Goal: Manage account settings

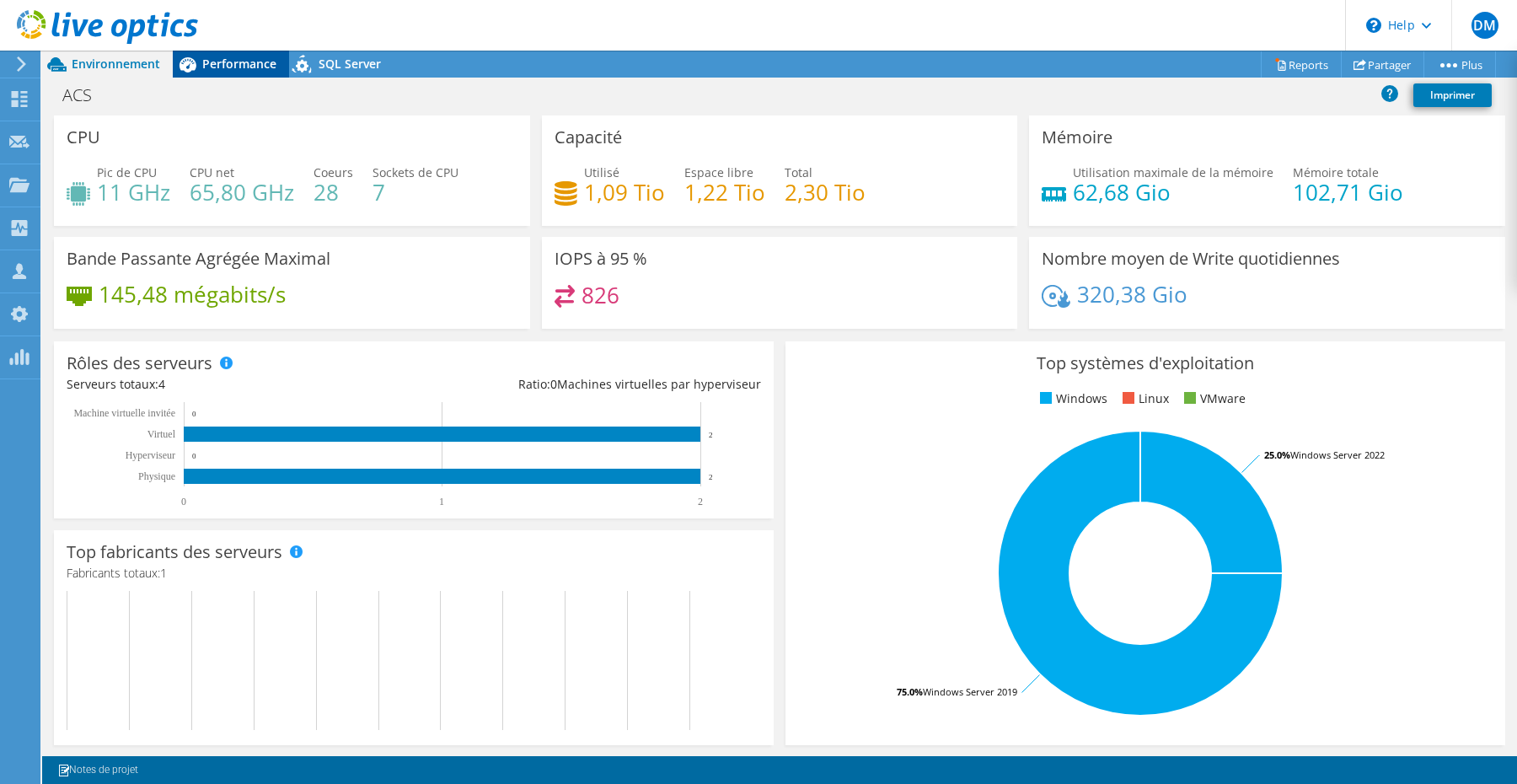
click at [241, 72] on div "Performance" at bounding box center [230, 64] width 116 height 27
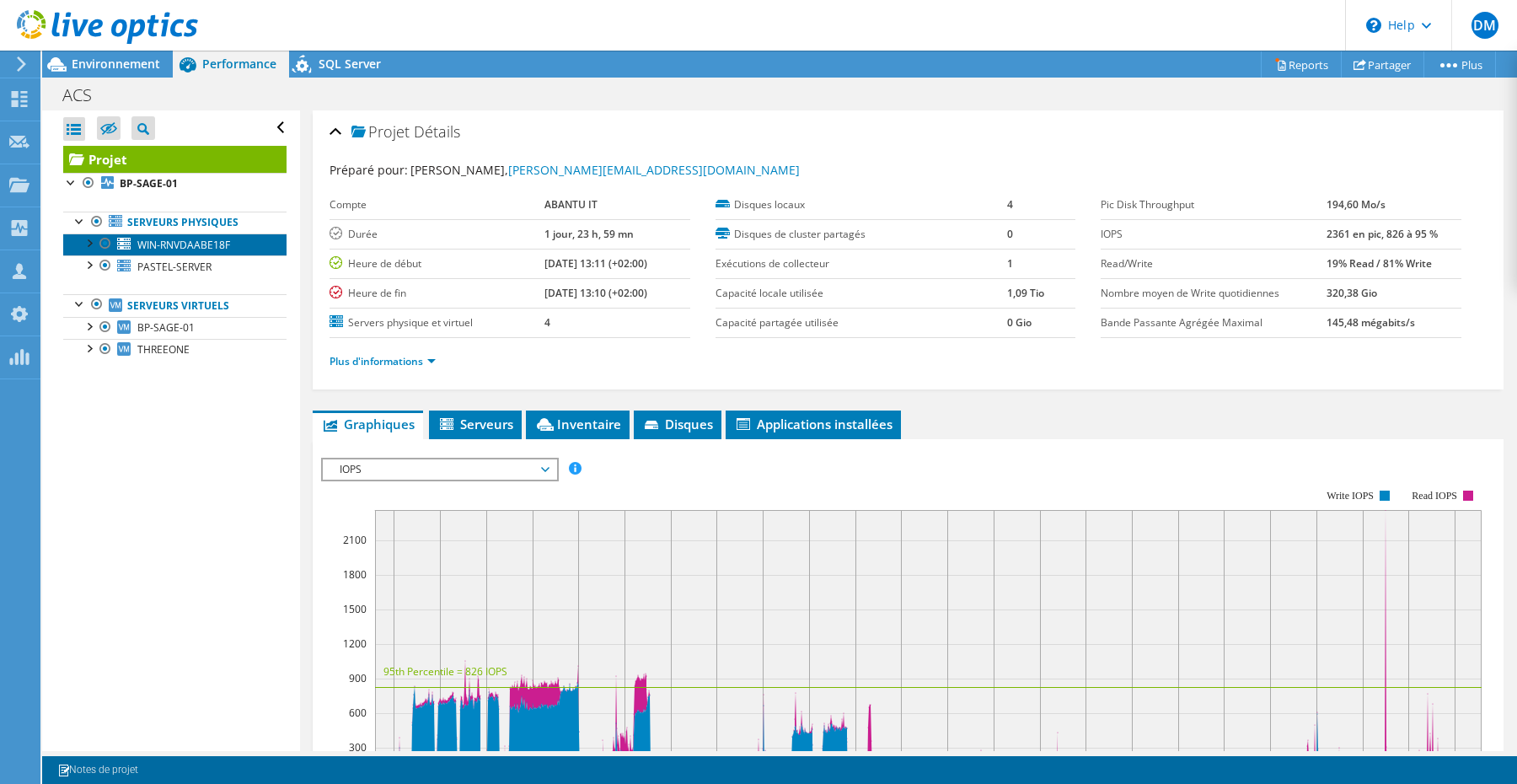
click at [210, 245] on span "WIN-RNVDAABE18F" at bounding box center [184, 245] width 93 height 14
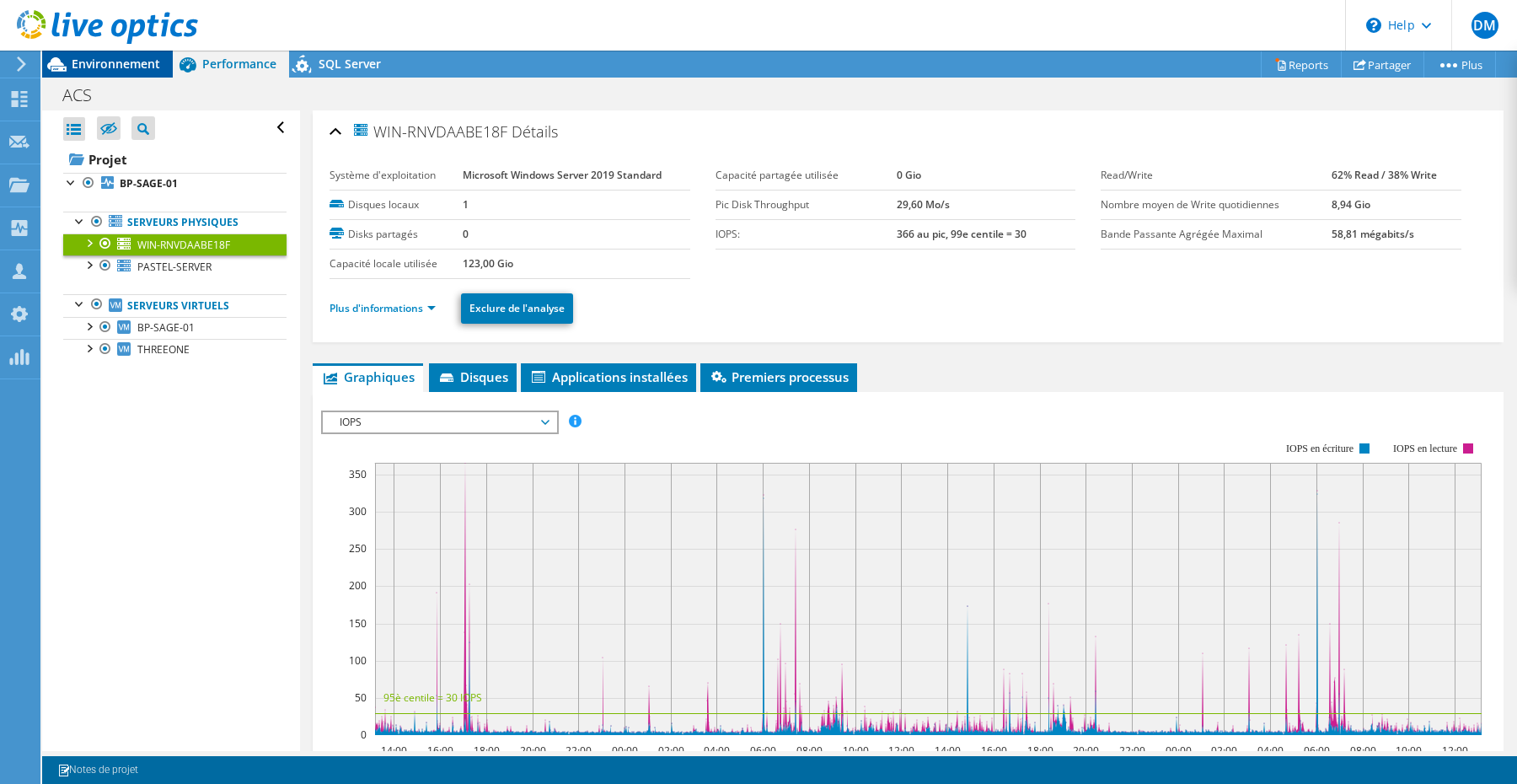
click at [92, 65] on span "Environnement" at bounding box center [116, 64] width 88 height 16
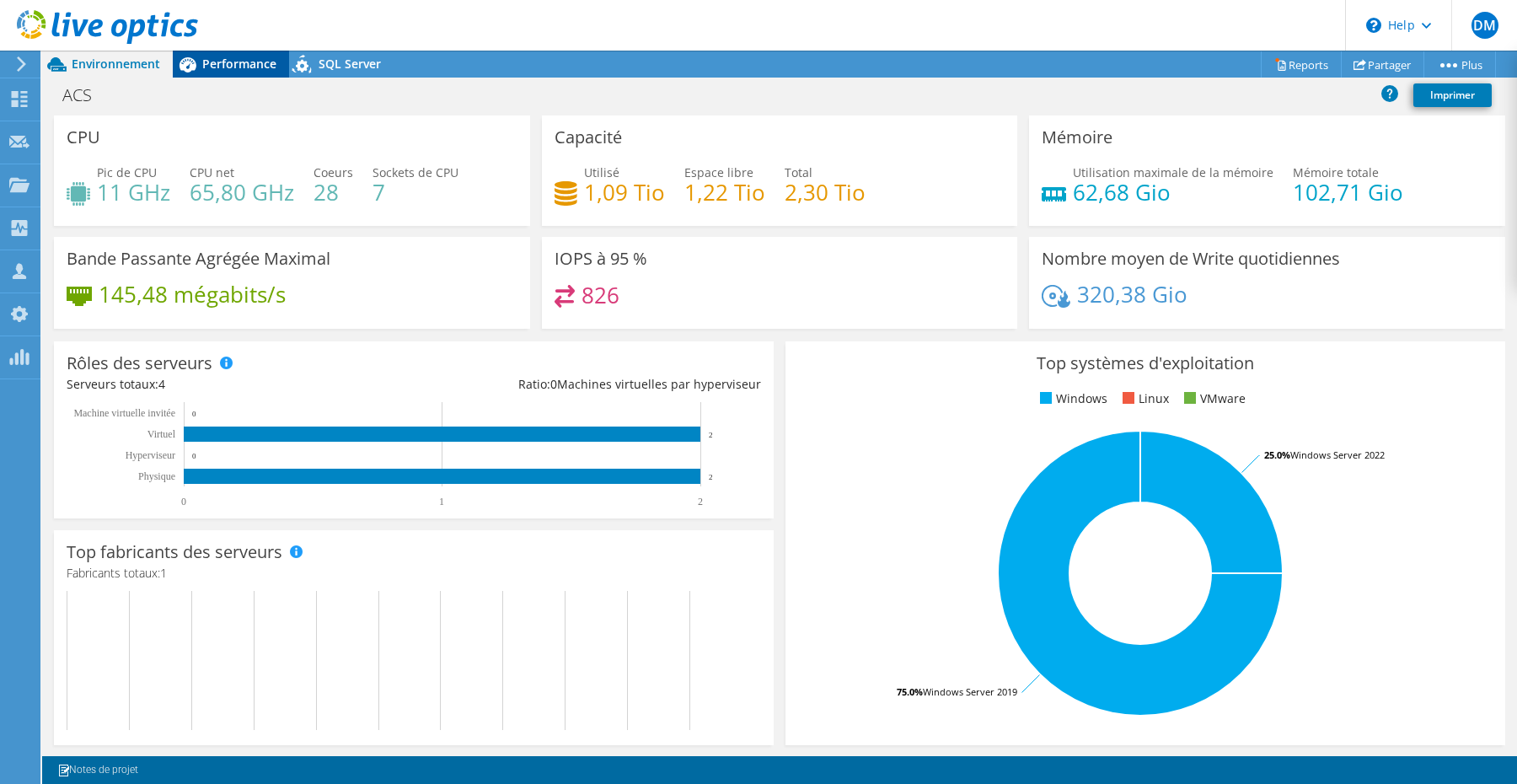
click at [241, 64] on span "Performance" at bounding box center [239, 64] width 74 height 16
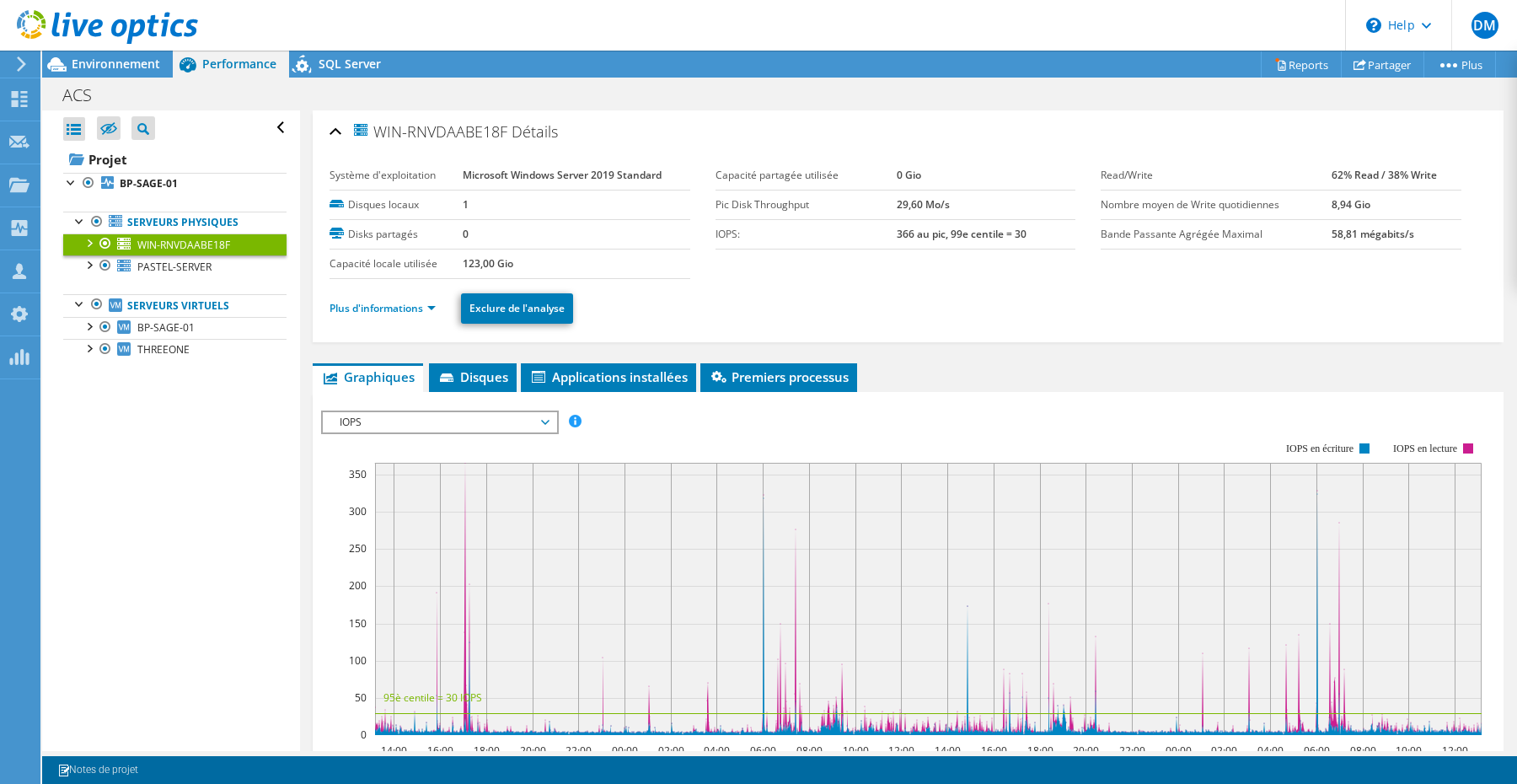
click at [544, 423] on span "IOPS" at bounding box center [439, 422] width 217 height 20
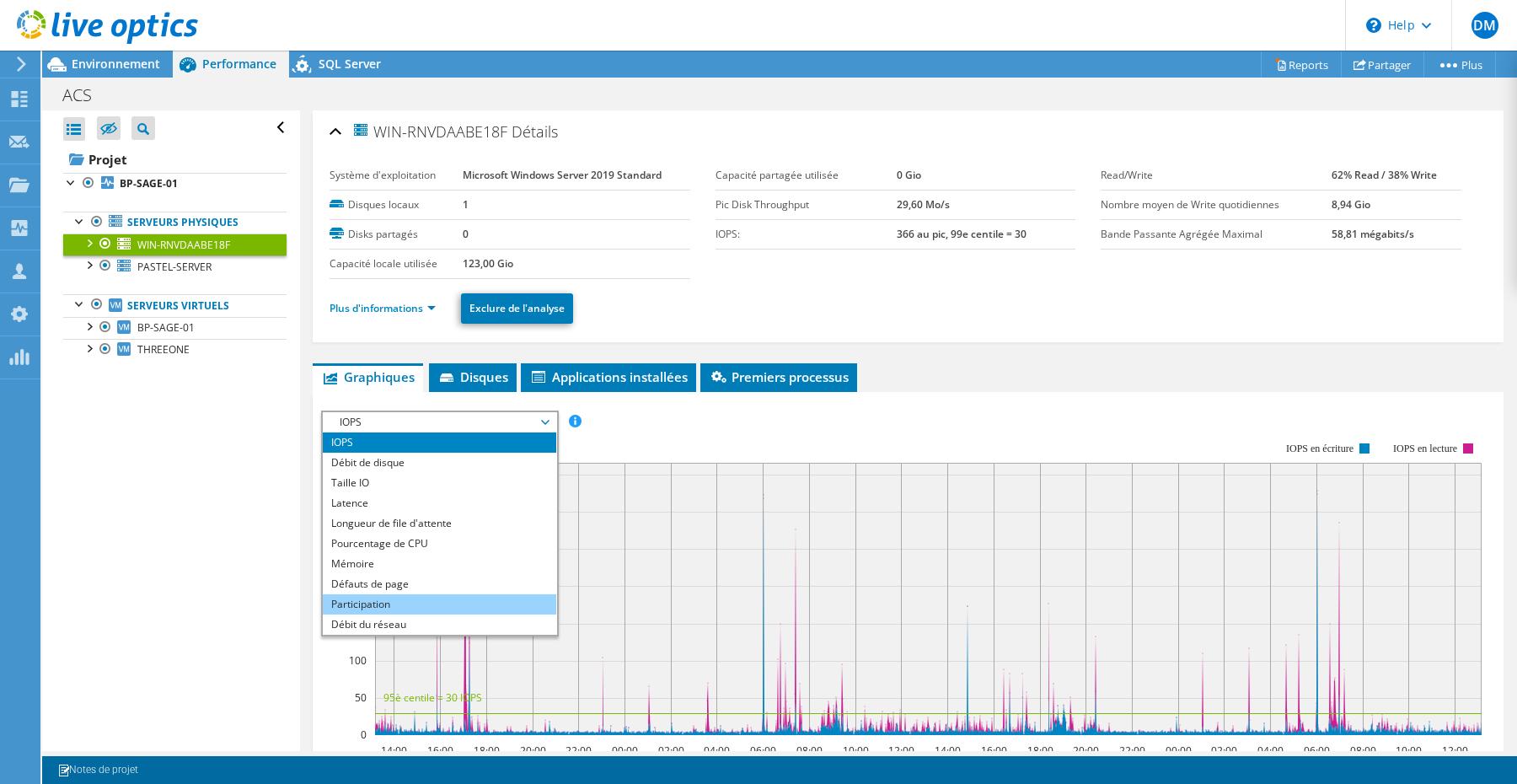
scroll to position [60, 0]
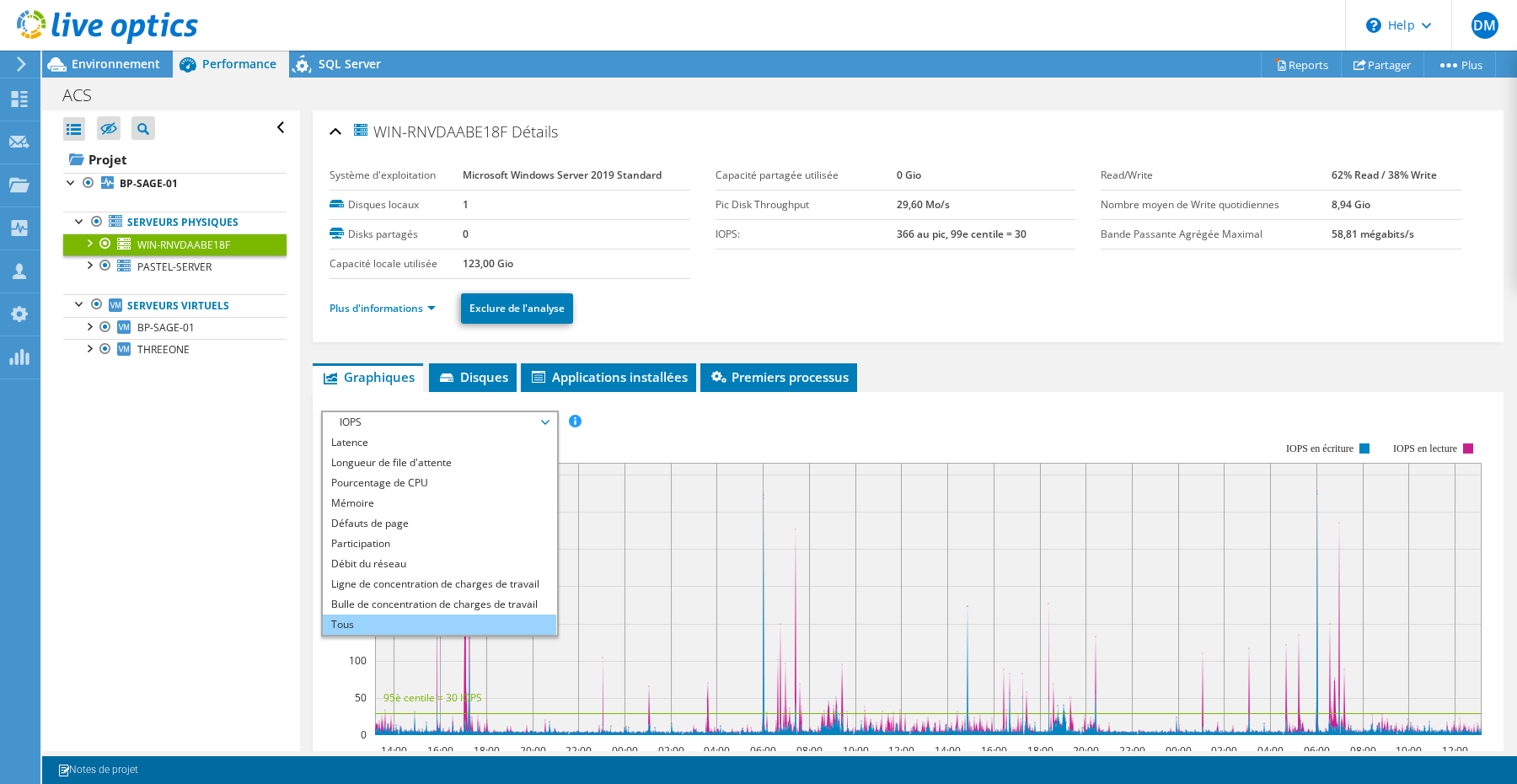
click at [447, 617] on li "Tous" at bounding box center [439, 625] width 233 height 20
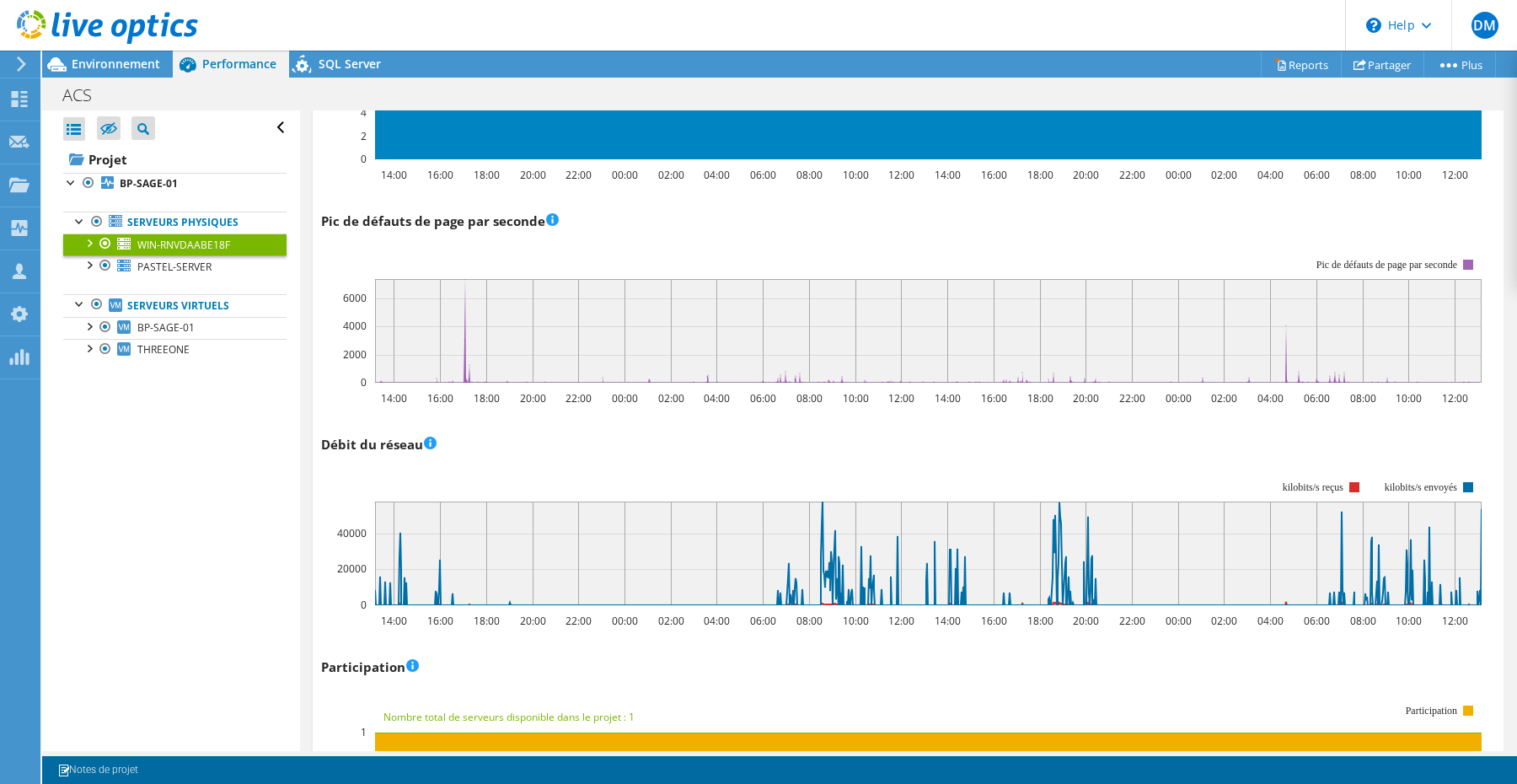
scroll to position [1807, 0]
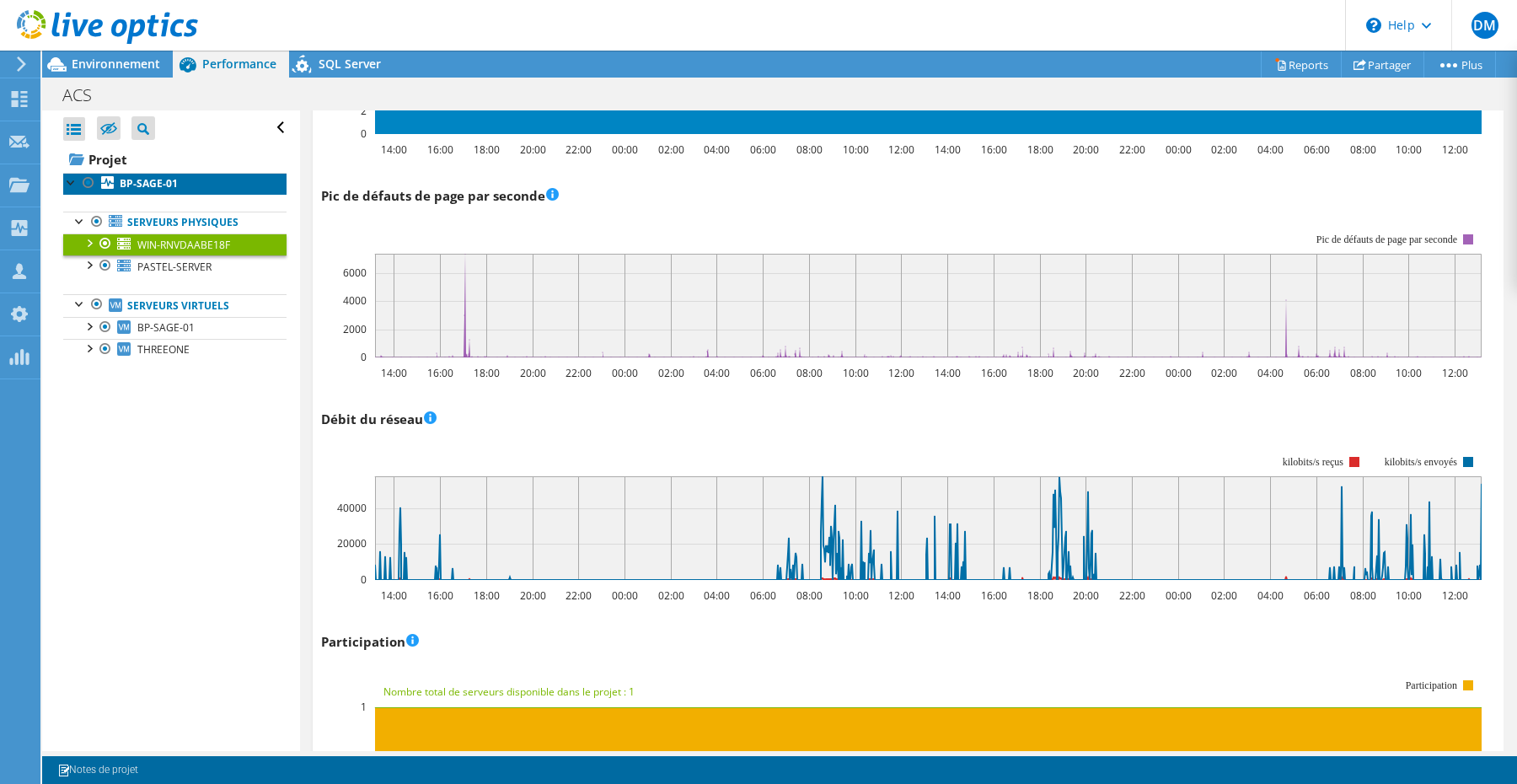
click at [141, 181] on b "BP-SAGE-01" at bounding box center [149, 184] width 59 height 14
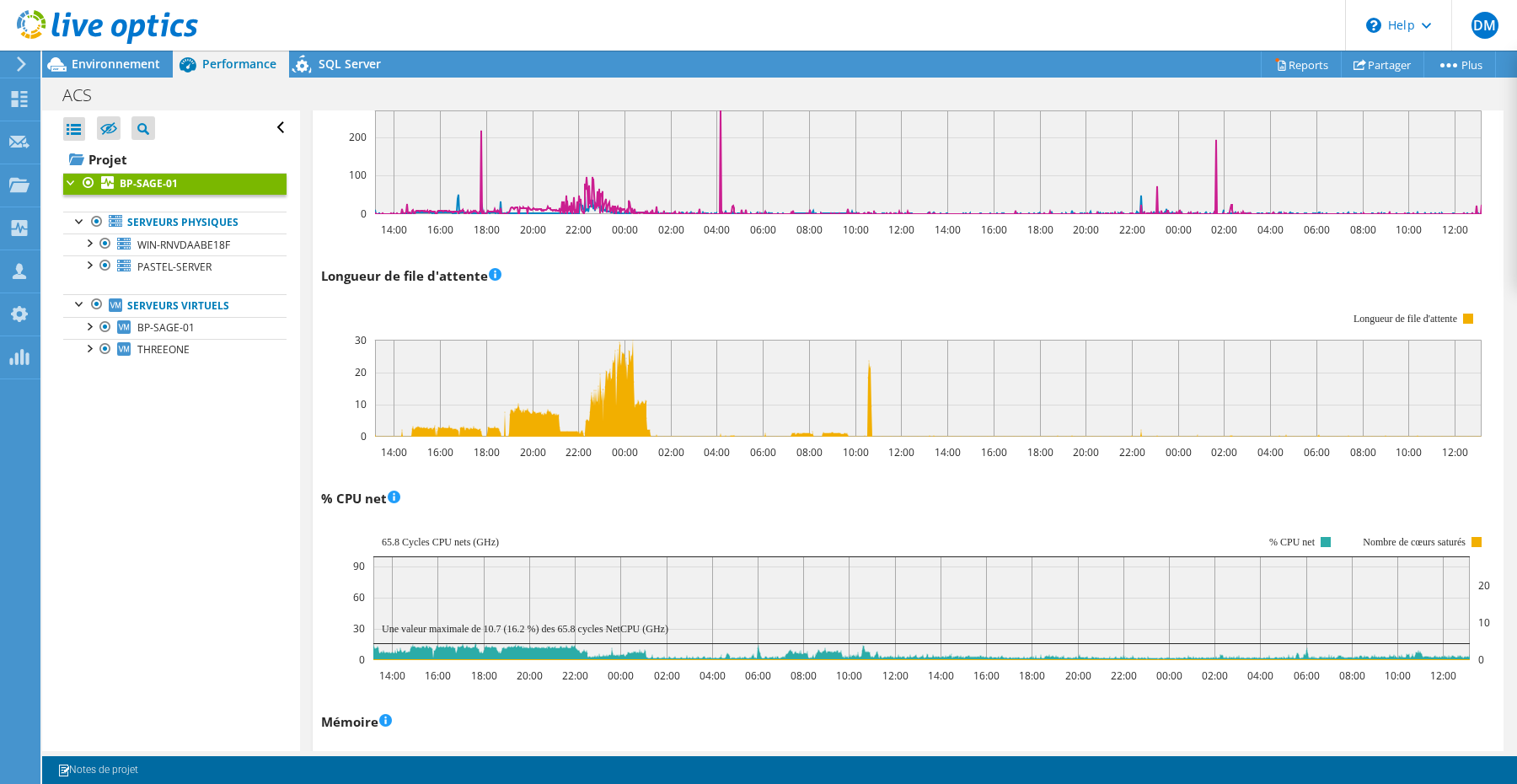
scroll to position [1086, 0]
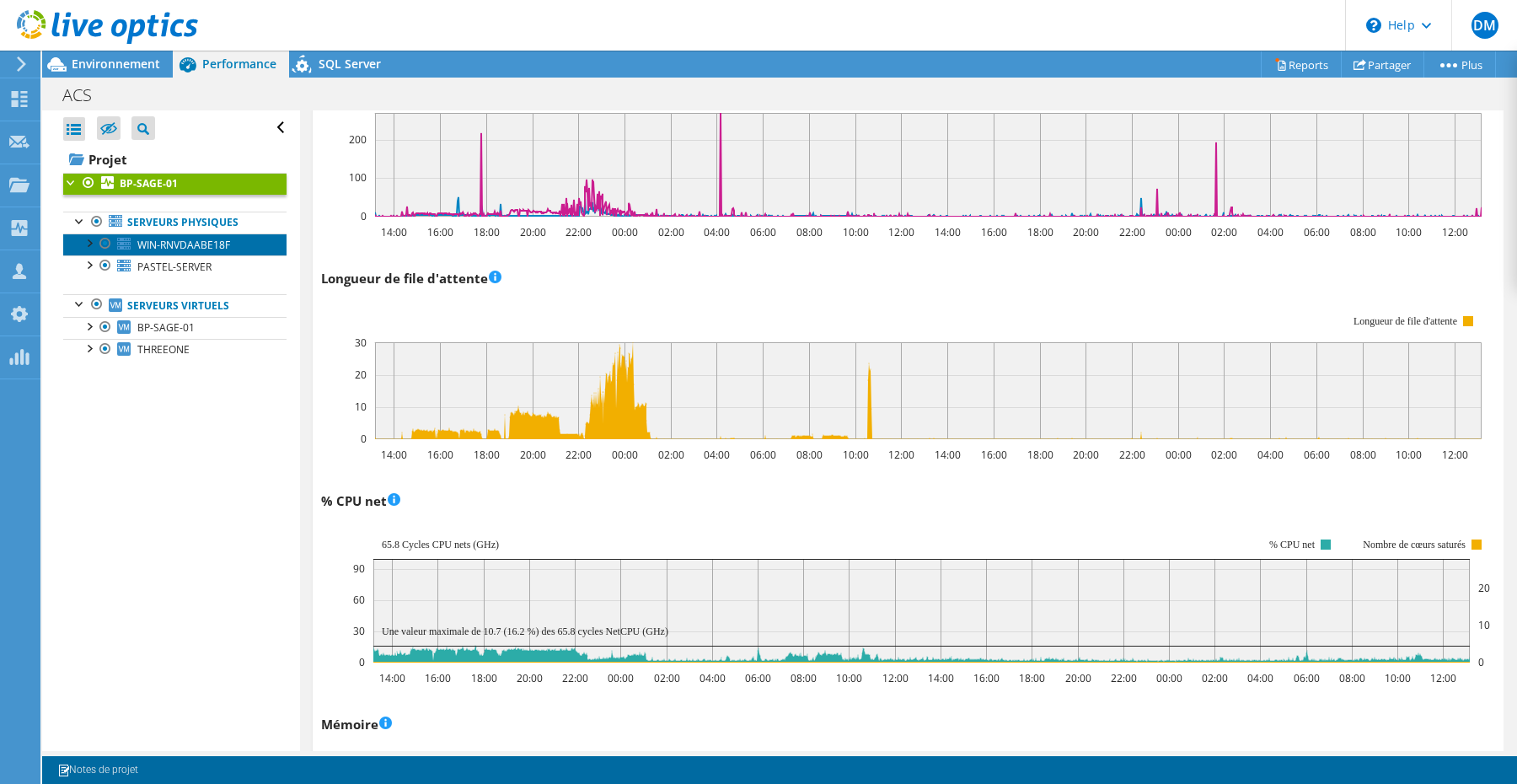
click at [223, 252] on link "WIN-RNVDAABE18F" at bounding box center [175, 244] width 223 height 22
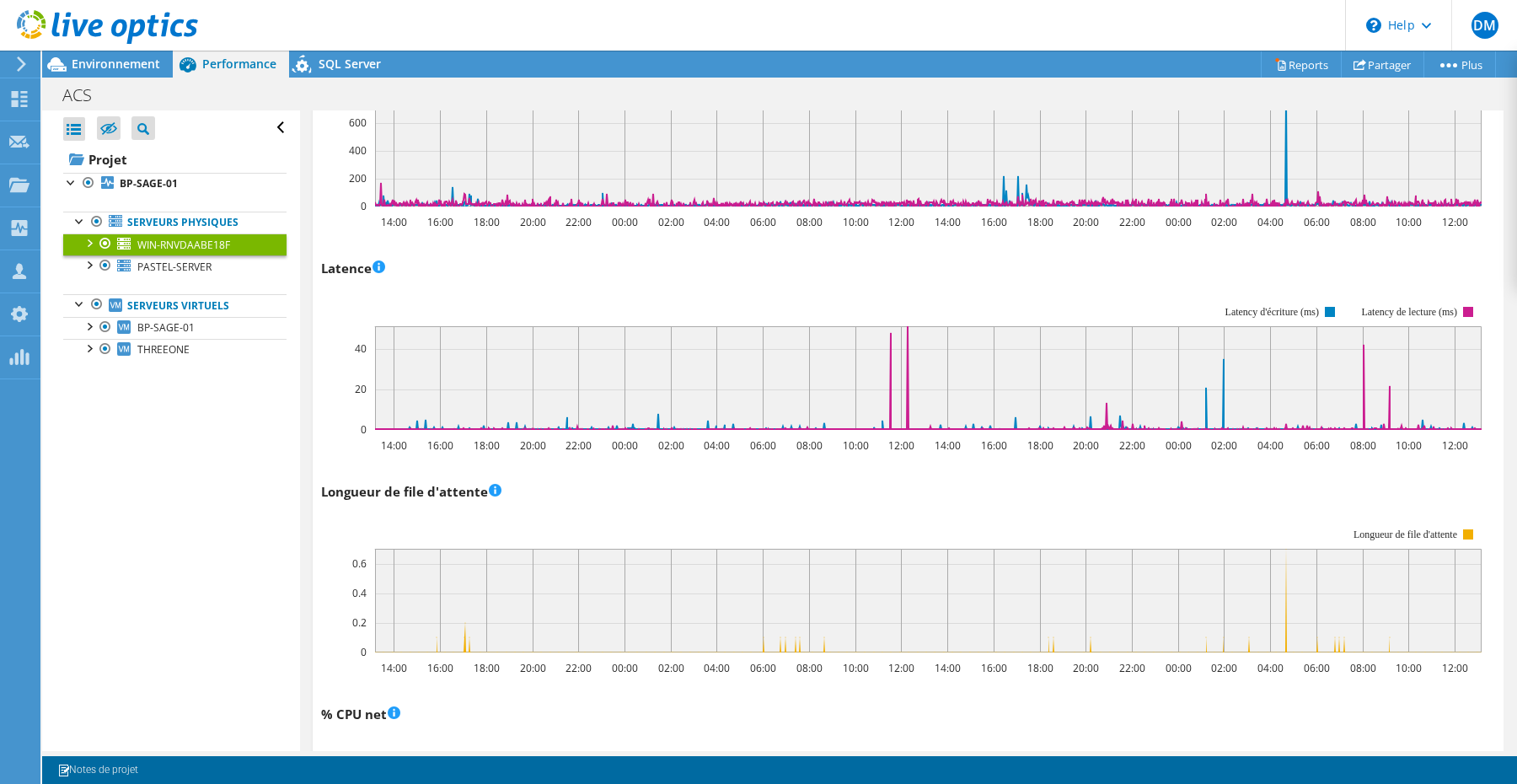
scroll to position [845, 0]
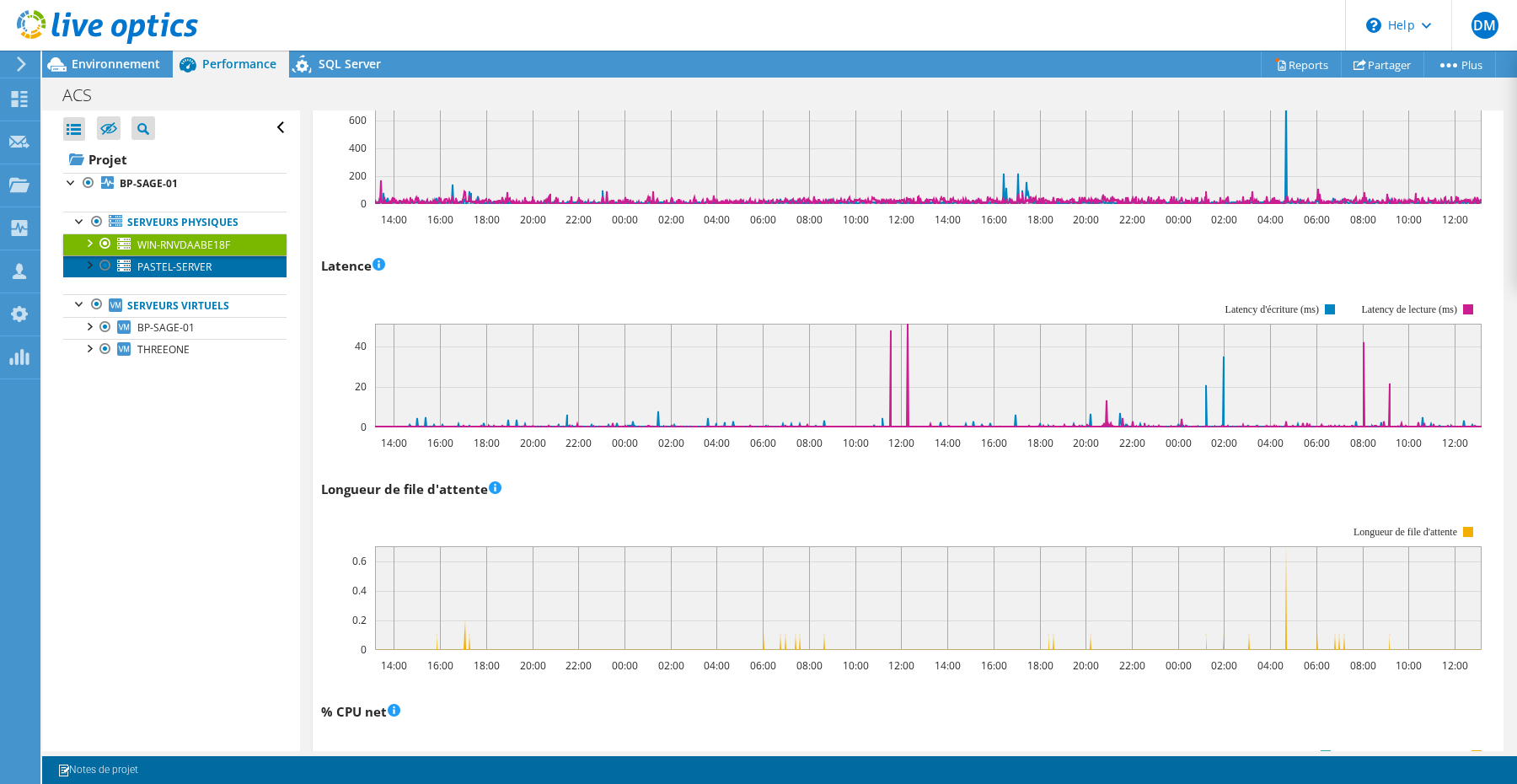
click at [162, 264] on span "PASTEL-SERVER" at bounding box center [175, 266] width 74 height 14
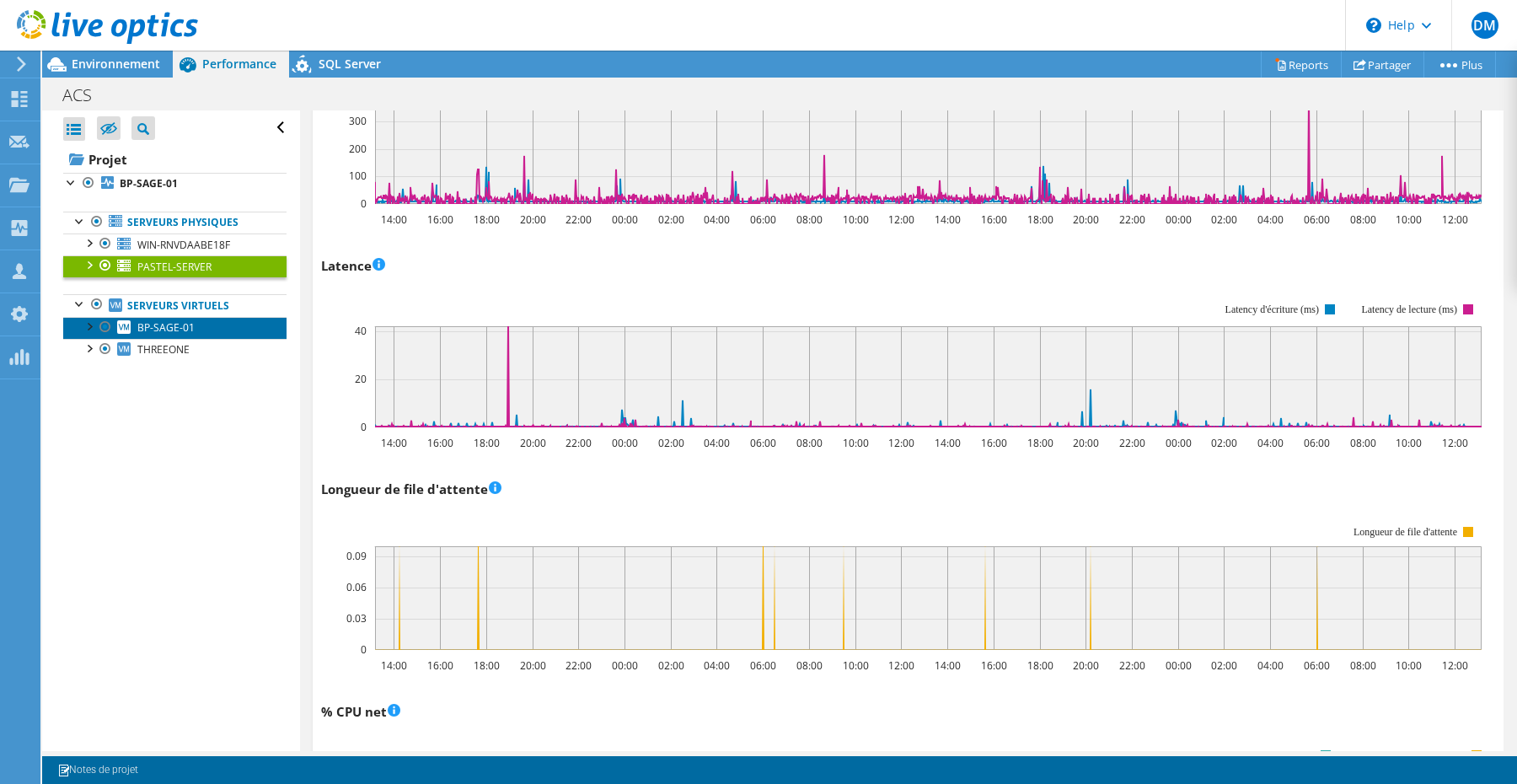
click at [181, 326] on span "BP-SAGE-01" at bounding box center [167, 328] width 58 height 14
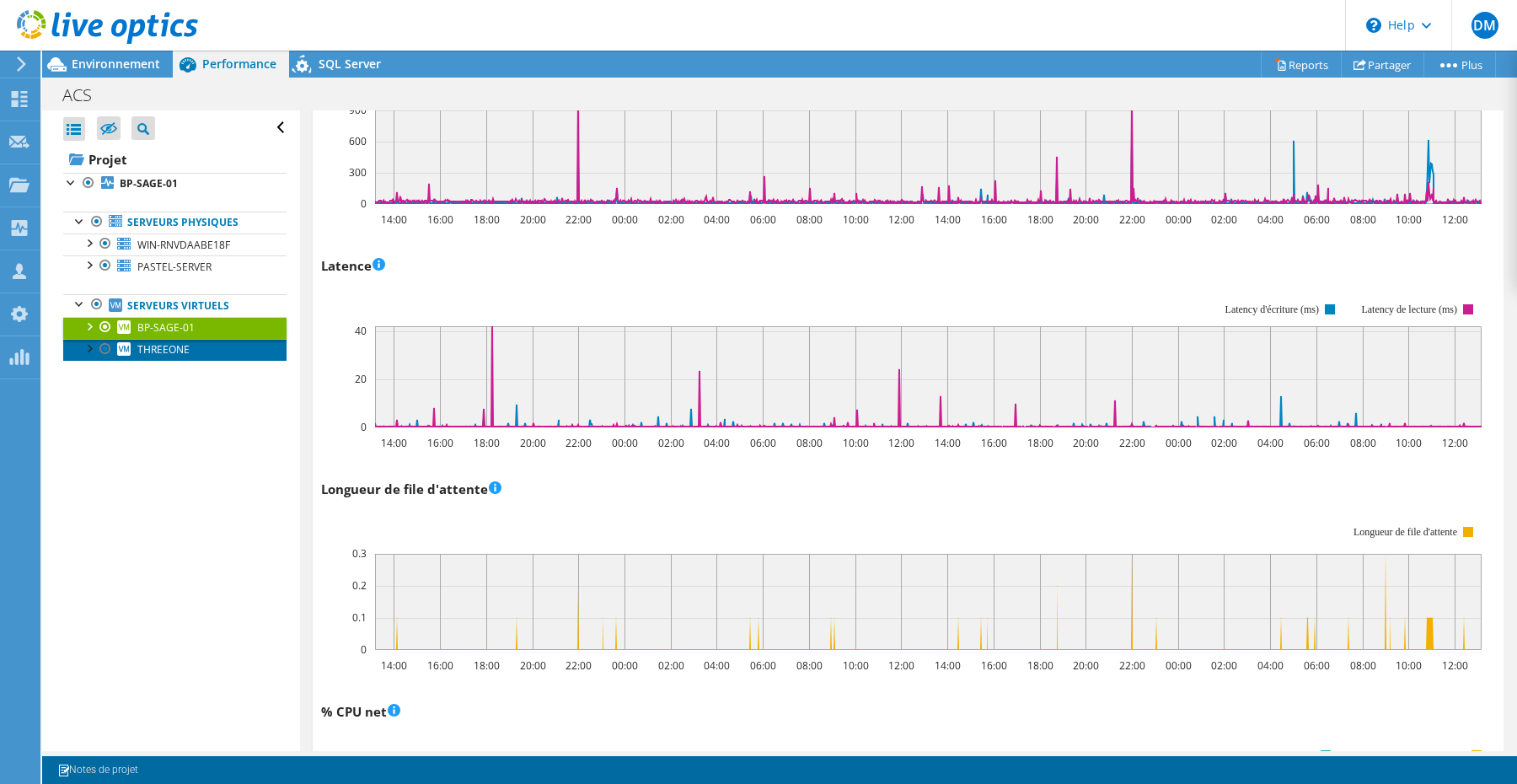
click at [177, 349] on span "THREEONE" at bounding box center [164, 349] width 52 height 14
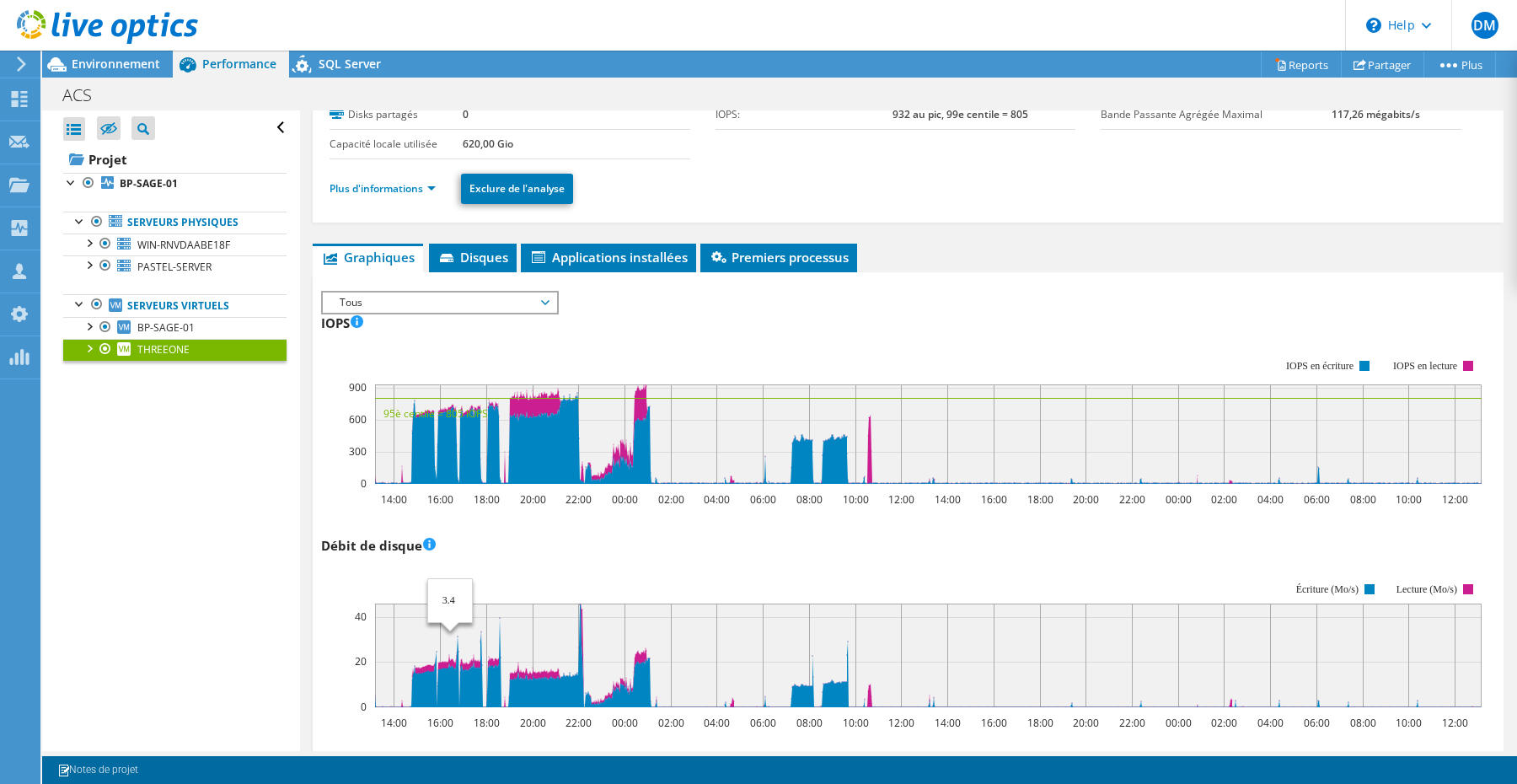
scroll to position [0, 0]
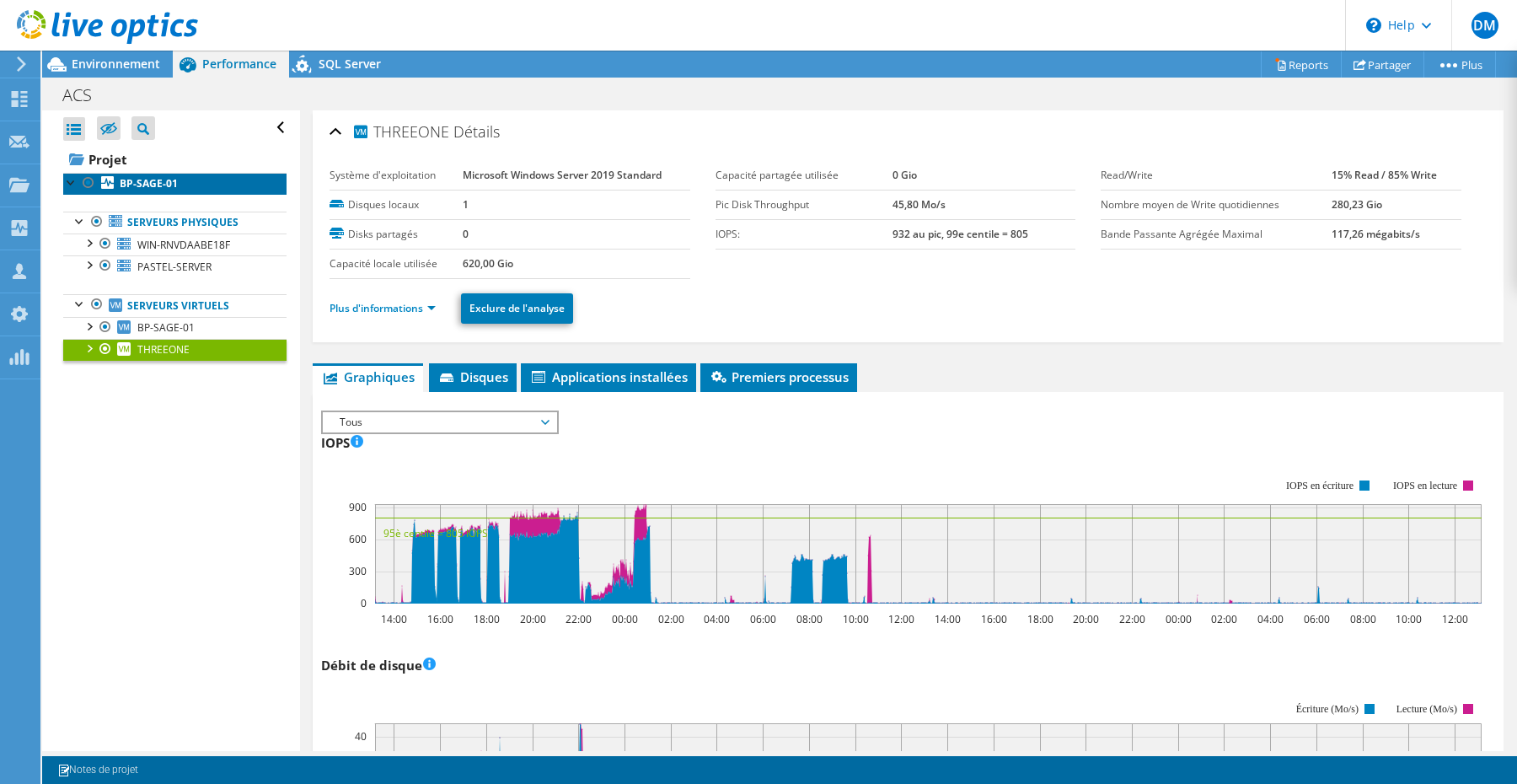
click at [150, 193] on link "BP-SAGE-01" at bounding box center [175, 184] width 223 height 22
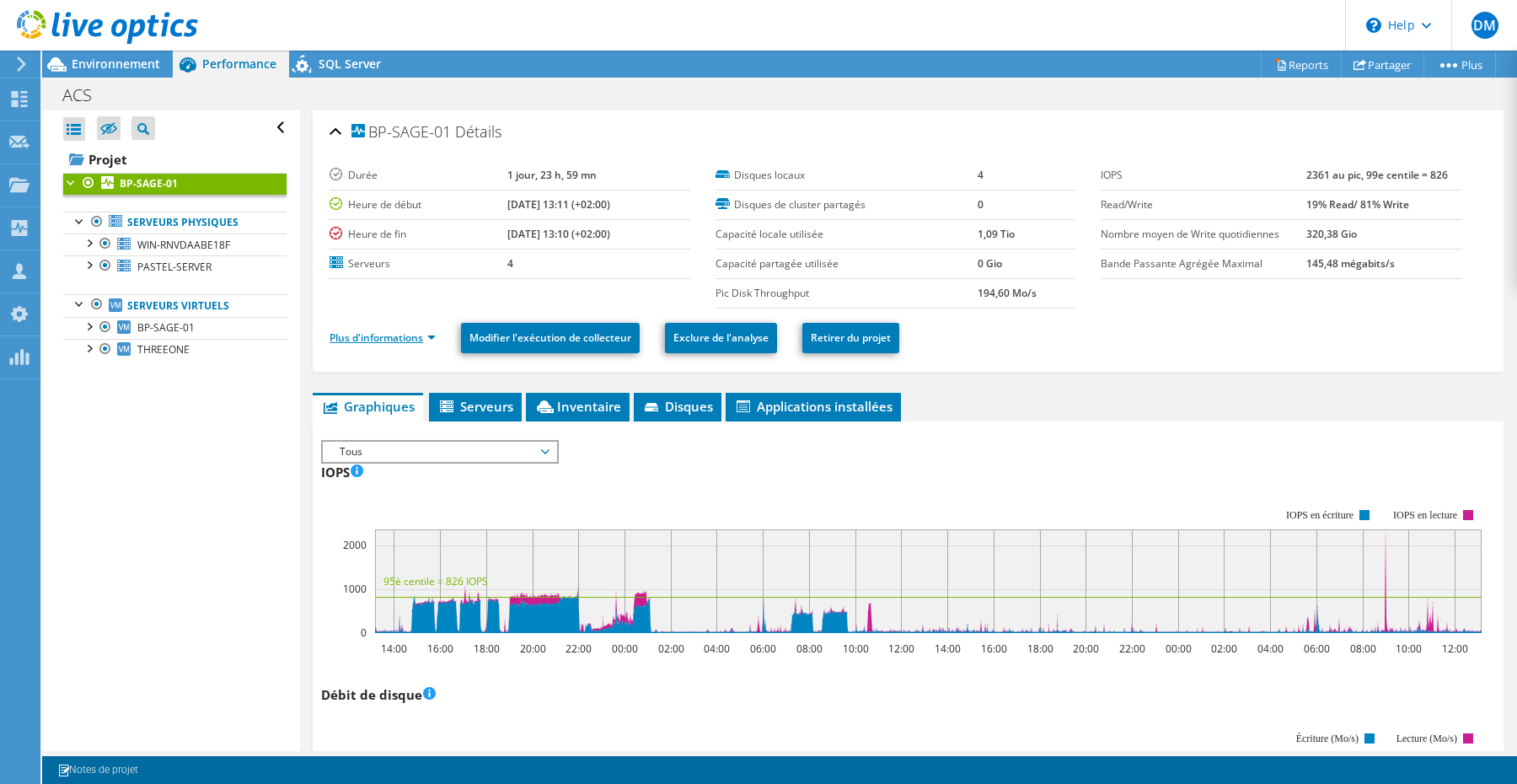
click at [430, 335] on link "Plus d'informations" at bounding box center [383, 338] width 106 height 14
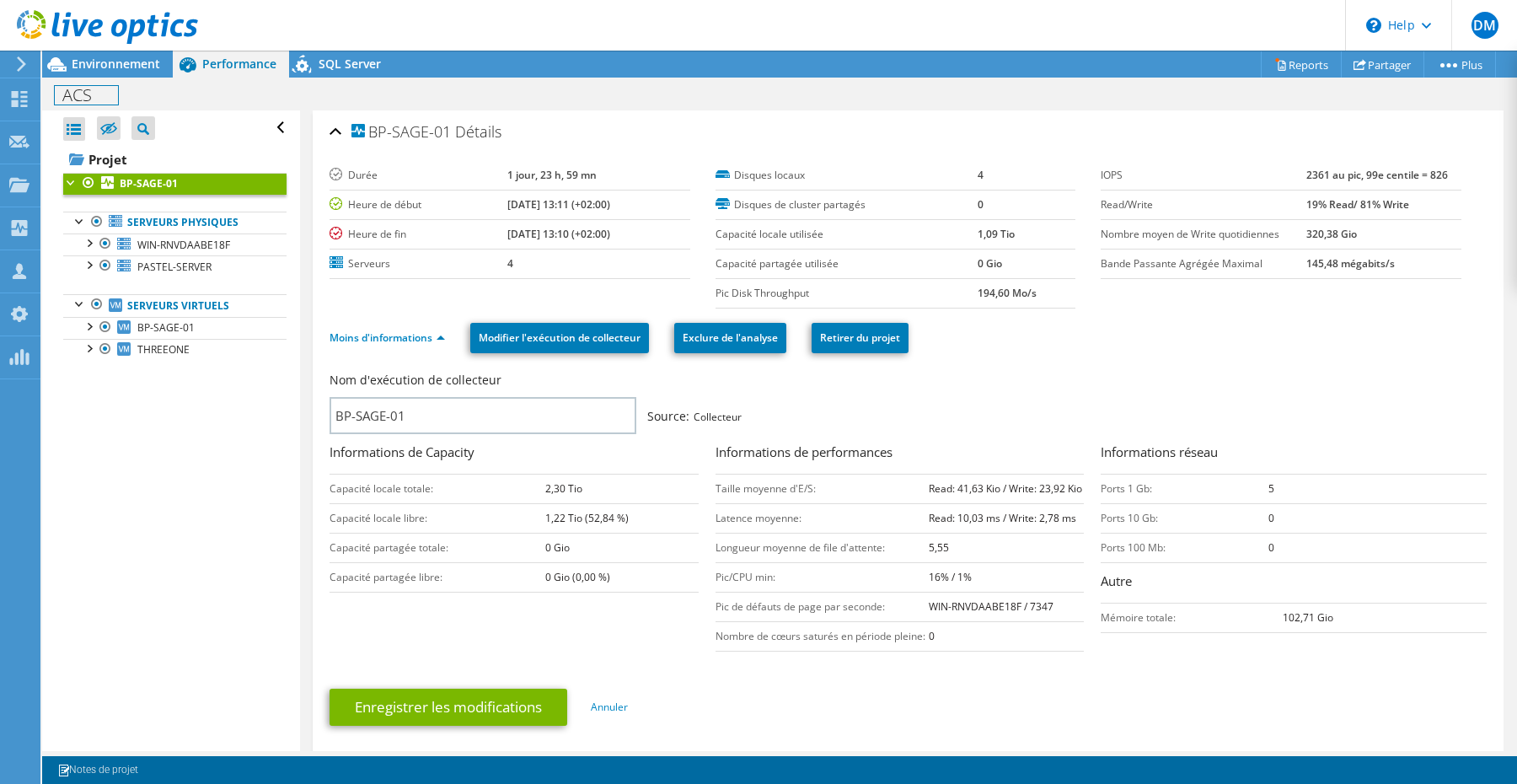
click at [144, 77] on div "ACS Imprimer" at bounding box center [780, 94] width 1476 height 33
click at [139, 68] on span "Environnement" at bounding box center [116, 64] width 88 height 16
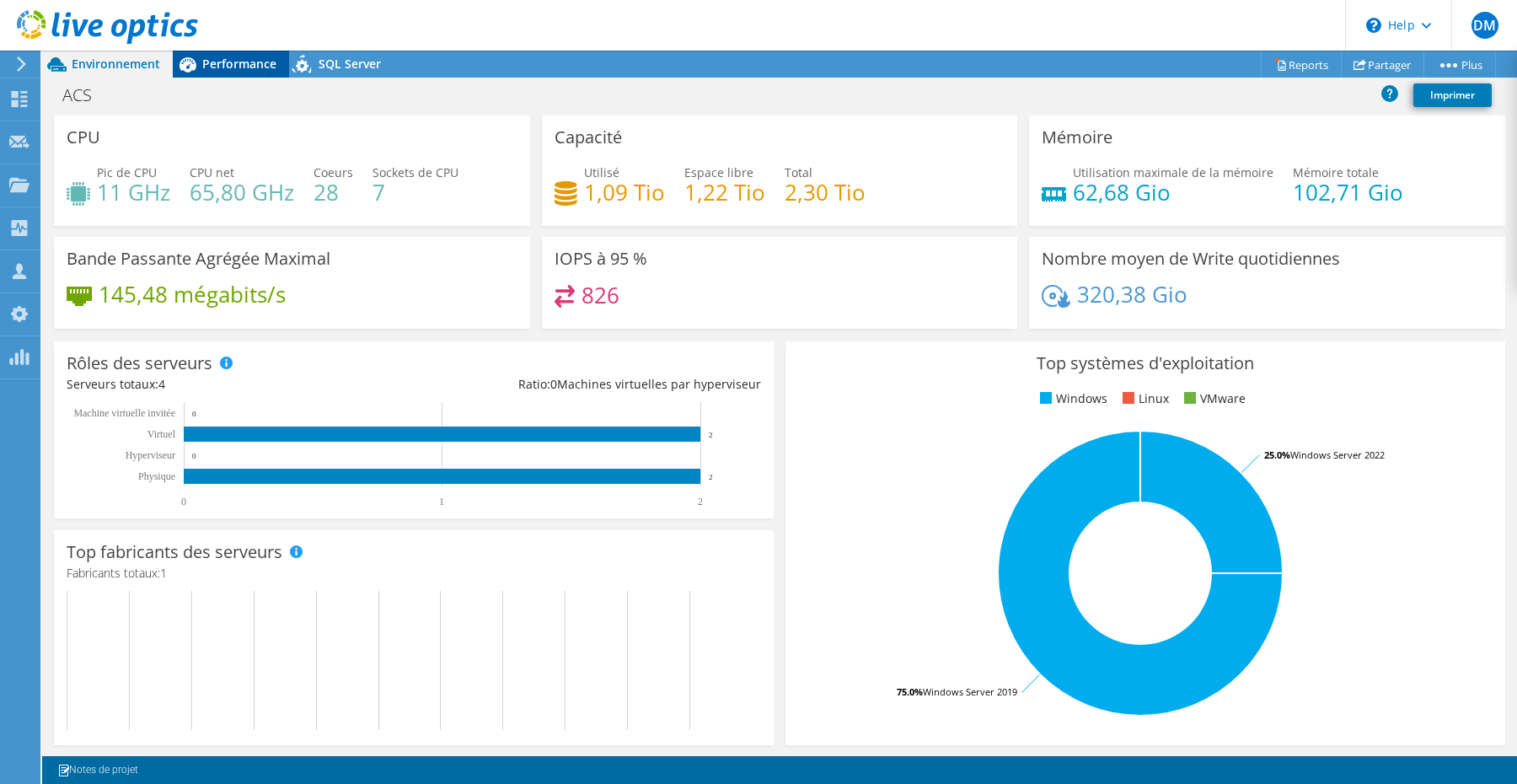
click at [219, 65] on span "Performance" at bounding box center [239, 64] width 74 height 16
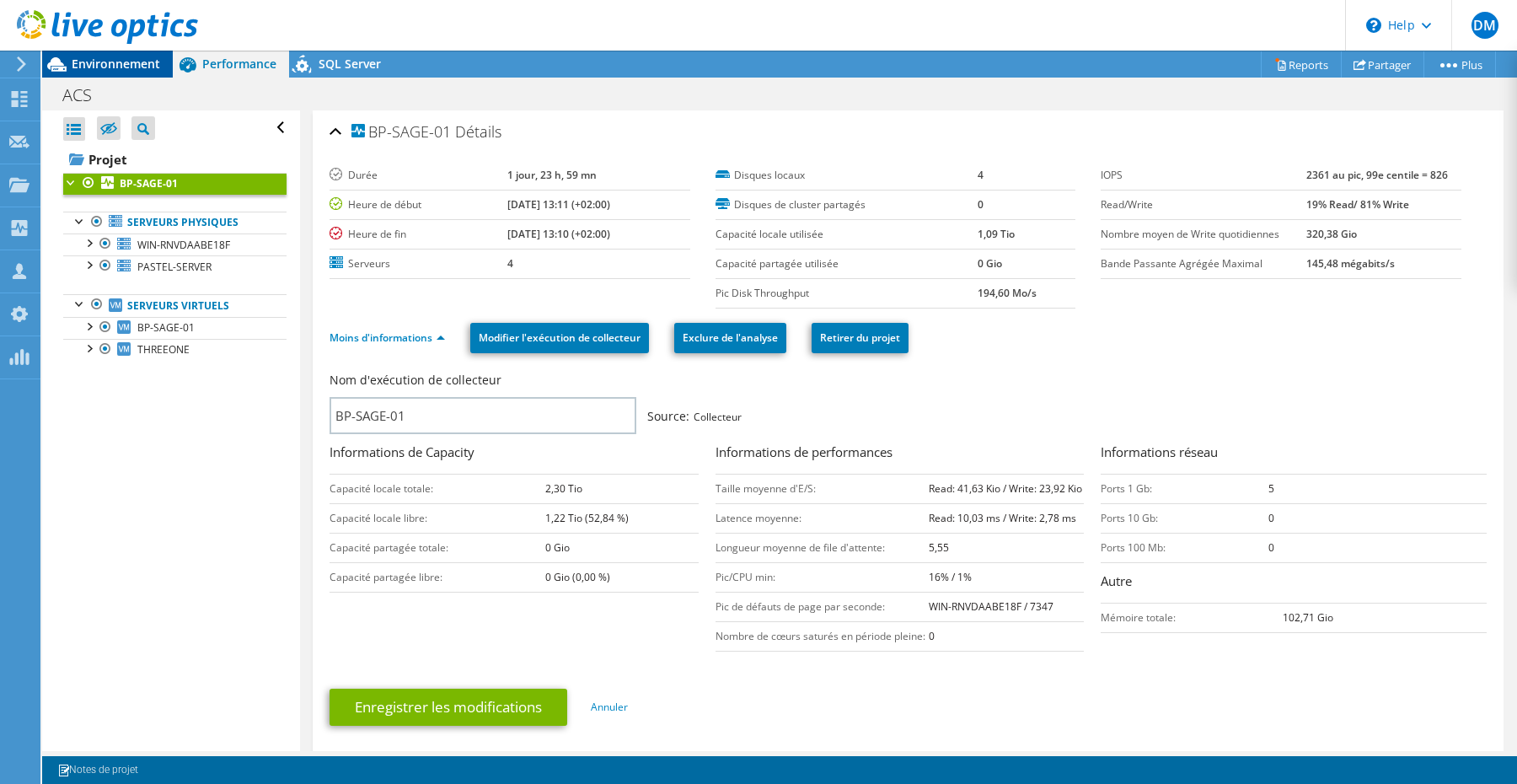
click at [107, 69] on span "Environnement" at bounding box center [116, 64] width 88 height 16
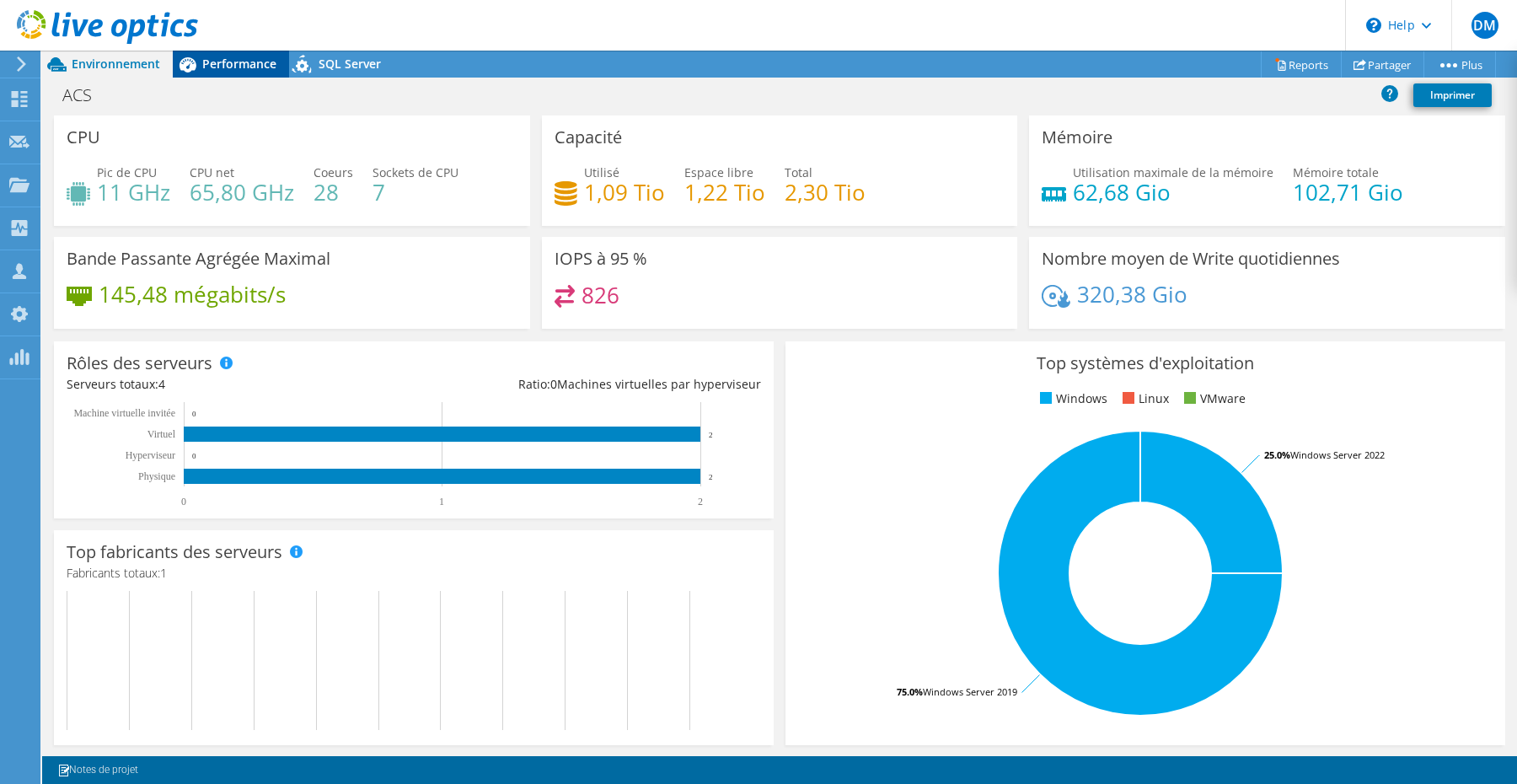
click at [244, 68] on span "Performance" at bounding box center [239, 64] width 74 height 16
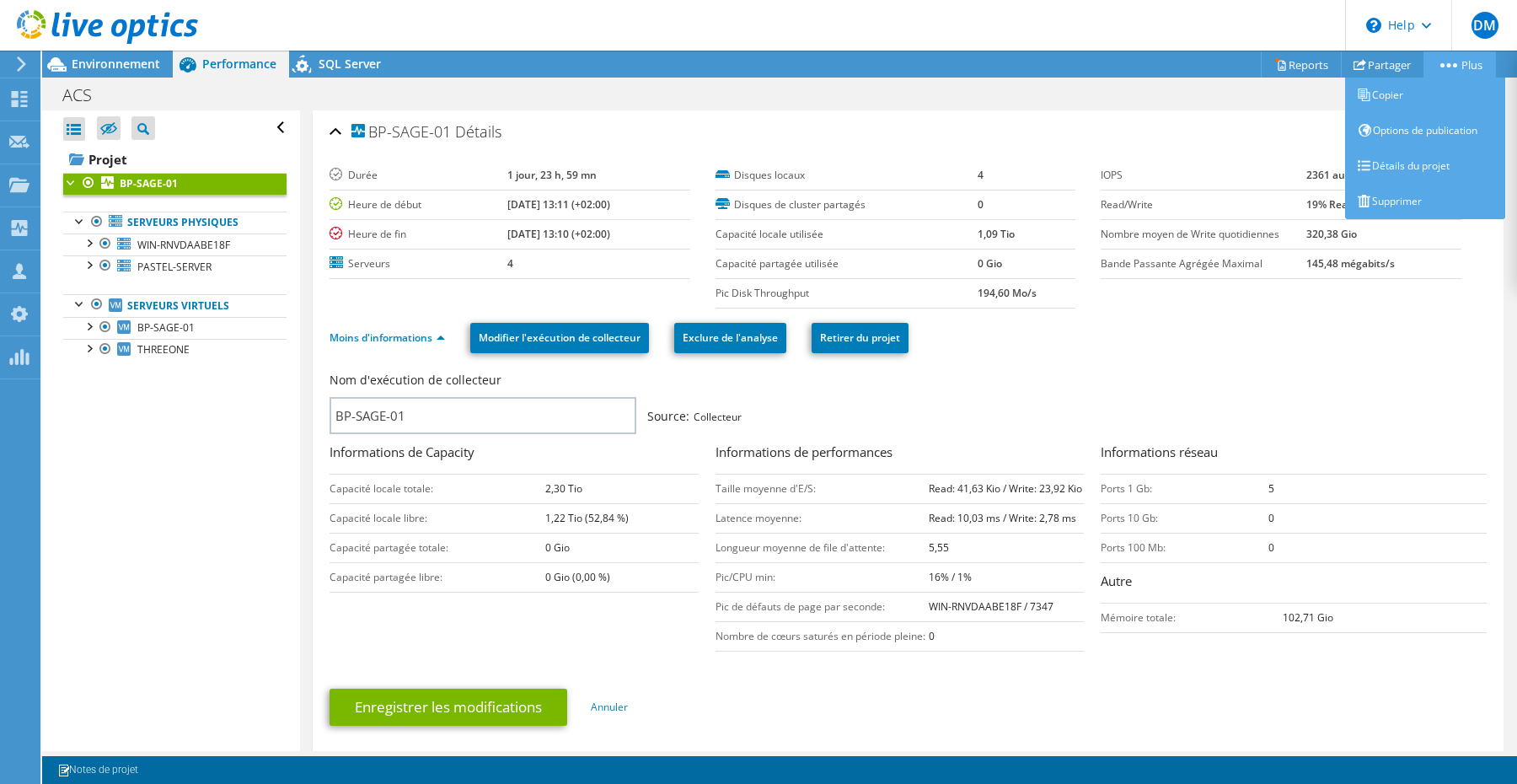
click at [1449, 65] on icon at bounding box center [1449, 65] width 17 height 5
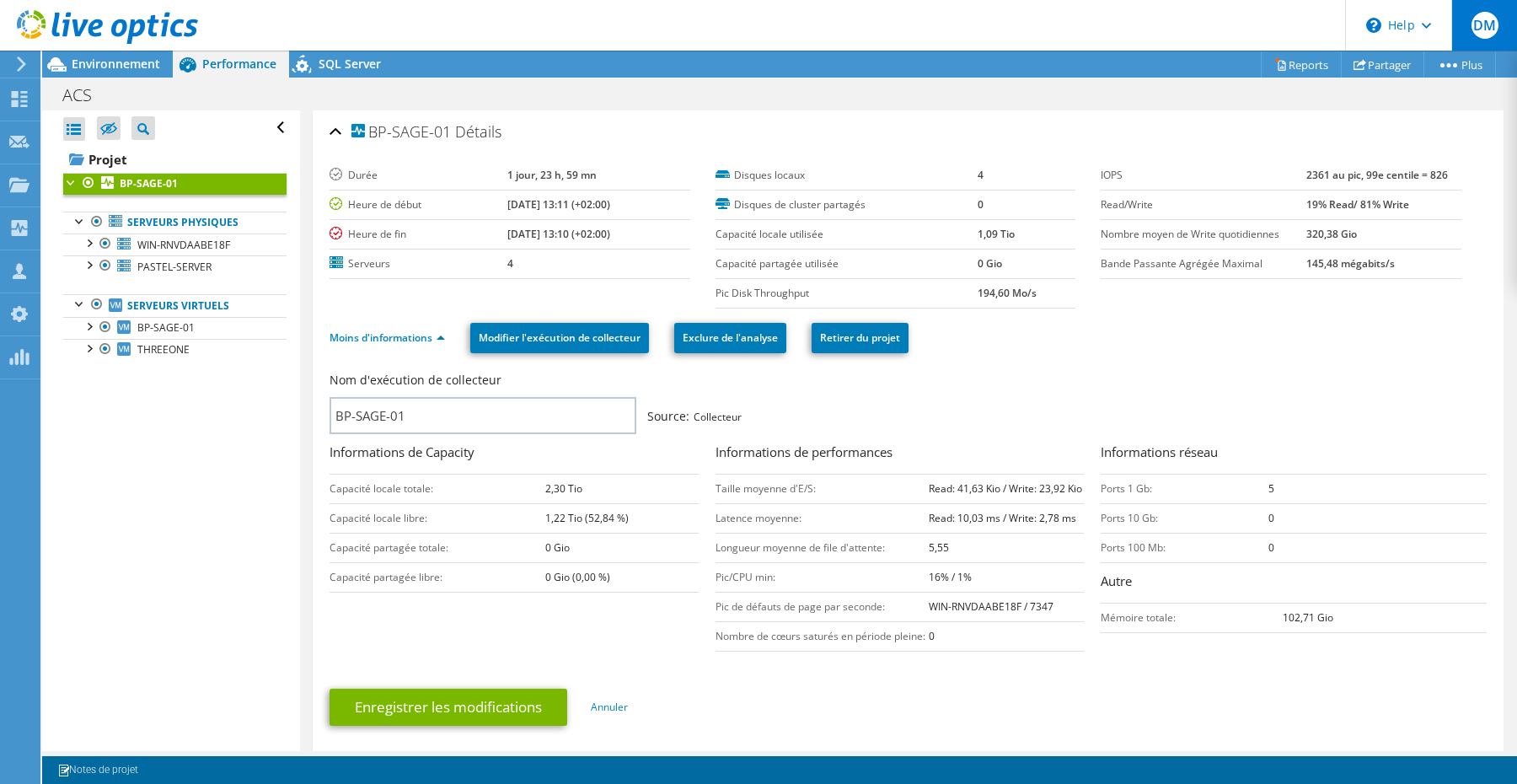
click at [1481, 20] on span "DM" at bounding box center [1485, 25] width 27 height 27
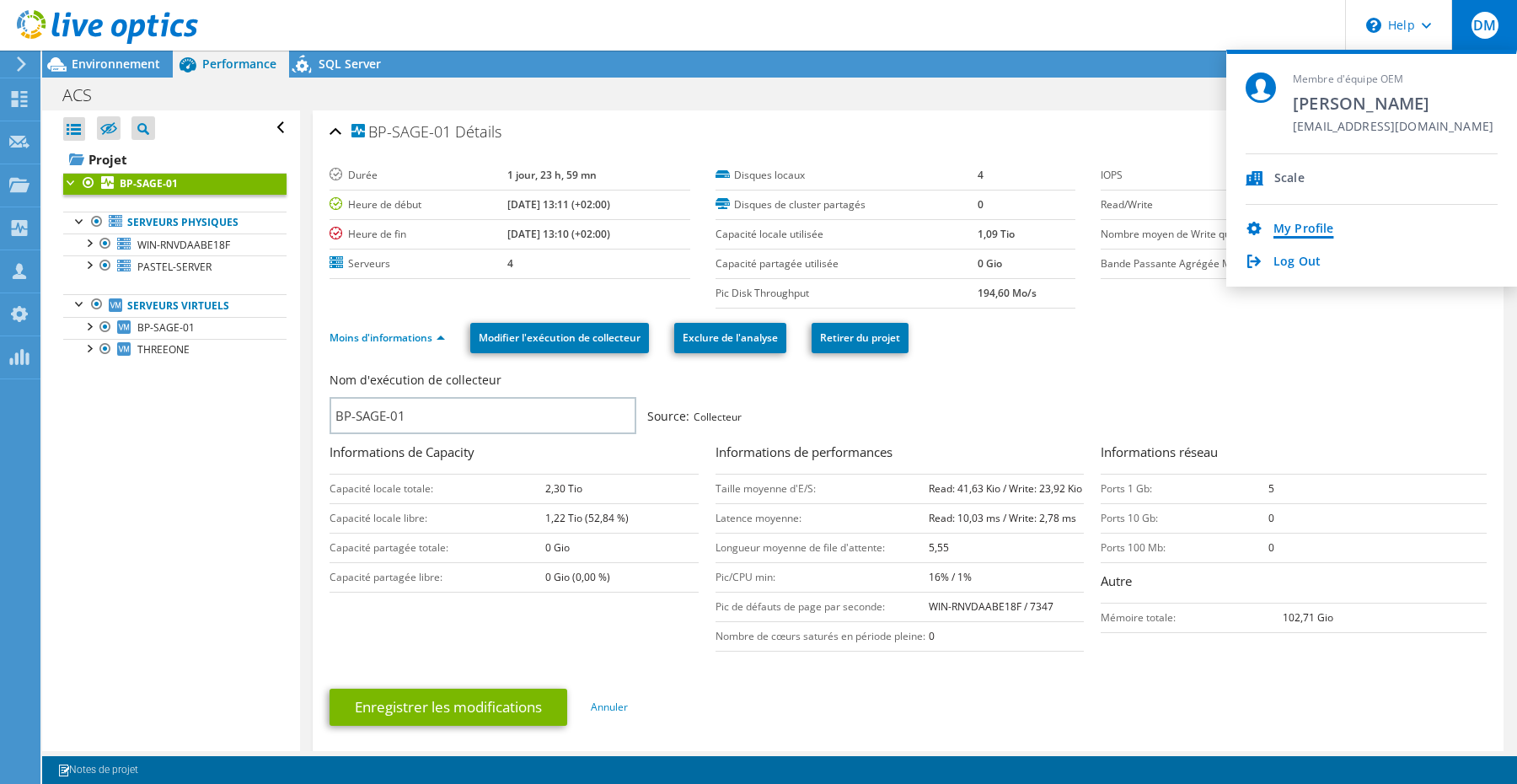
click at [1308, 224] on link "My Profile" at bounding box center [1304, 230] width 59 height 16
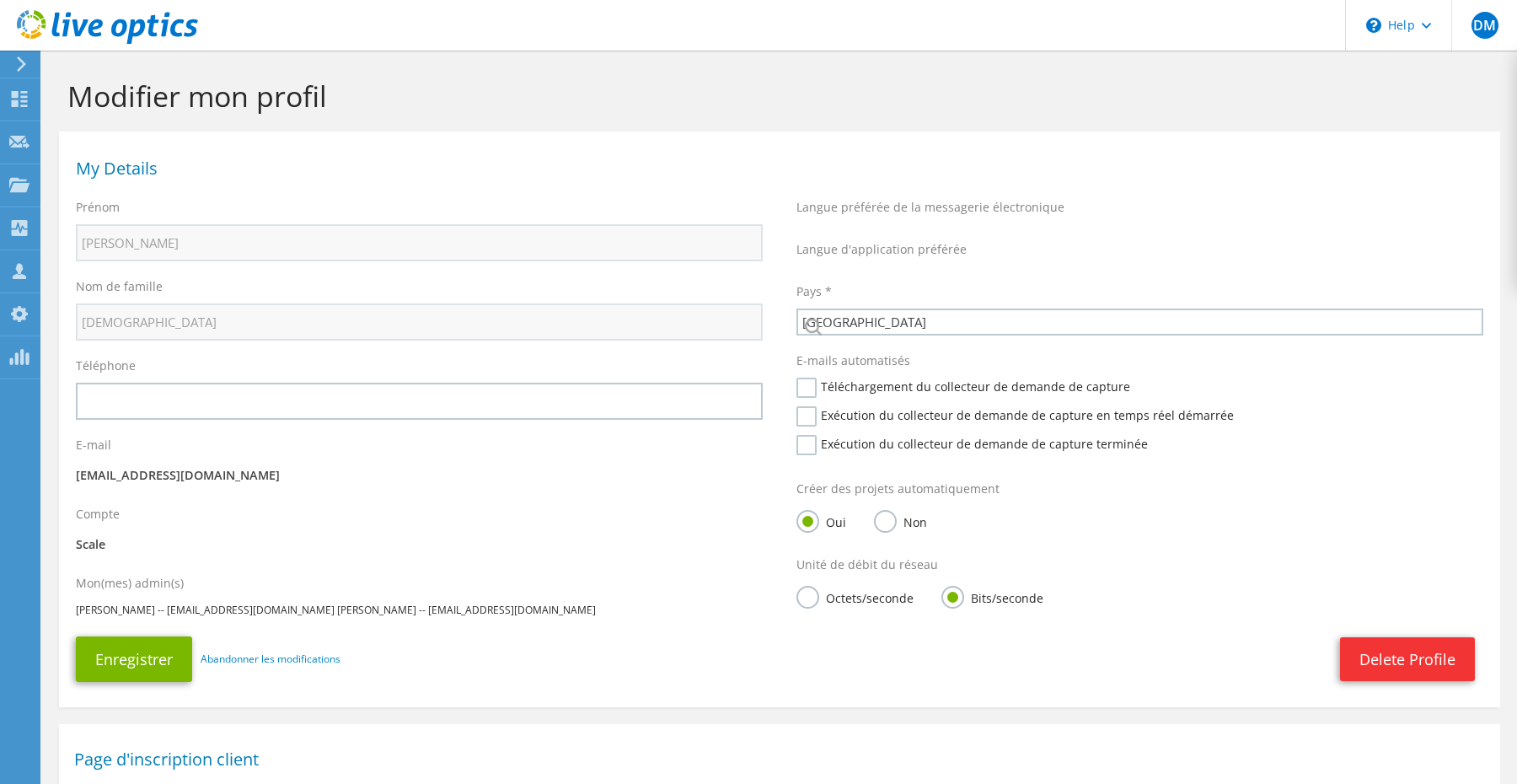
select select "73"
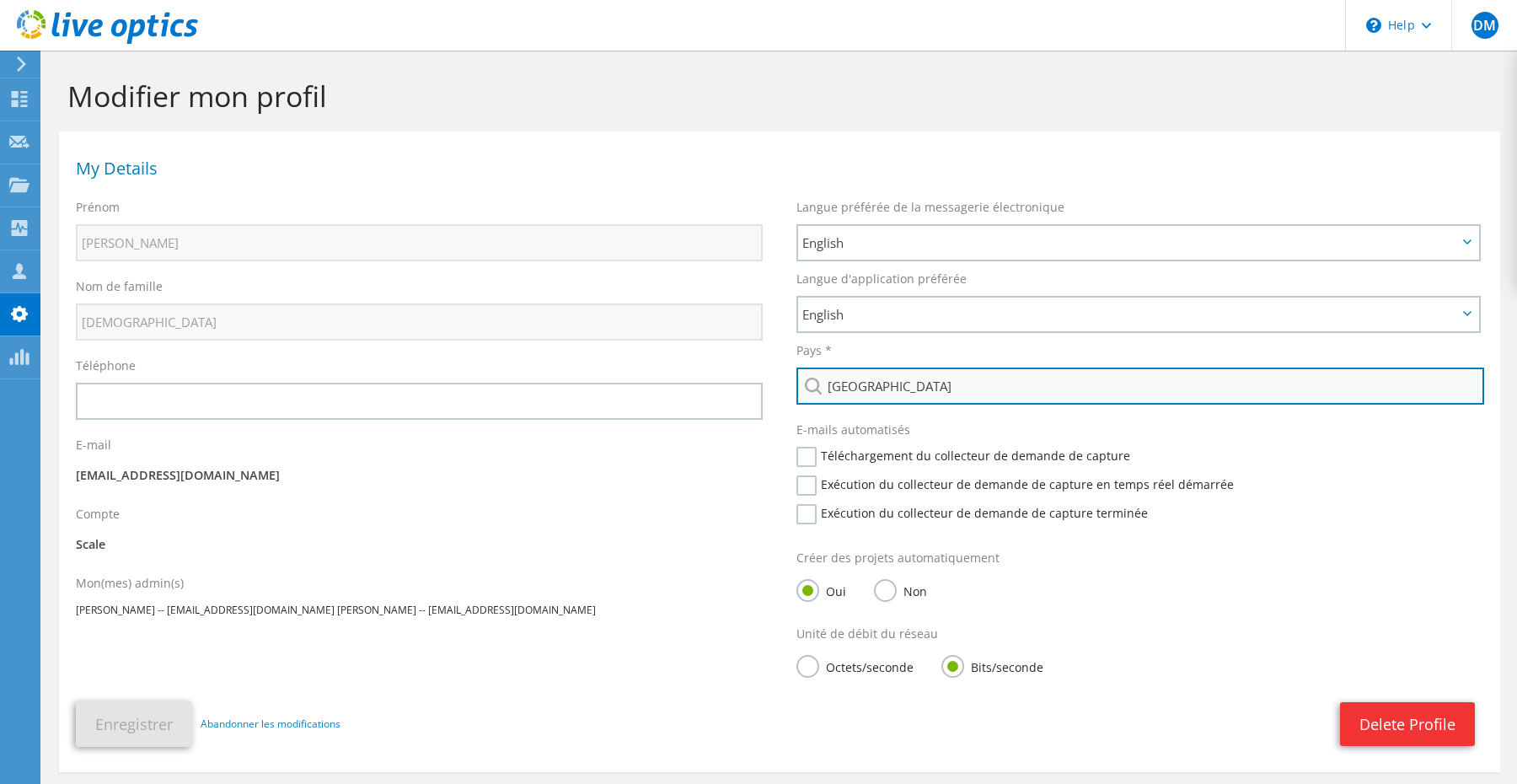
click at [876, 383] on input "France" at bounding box center [1141, 385] width 688 height 37
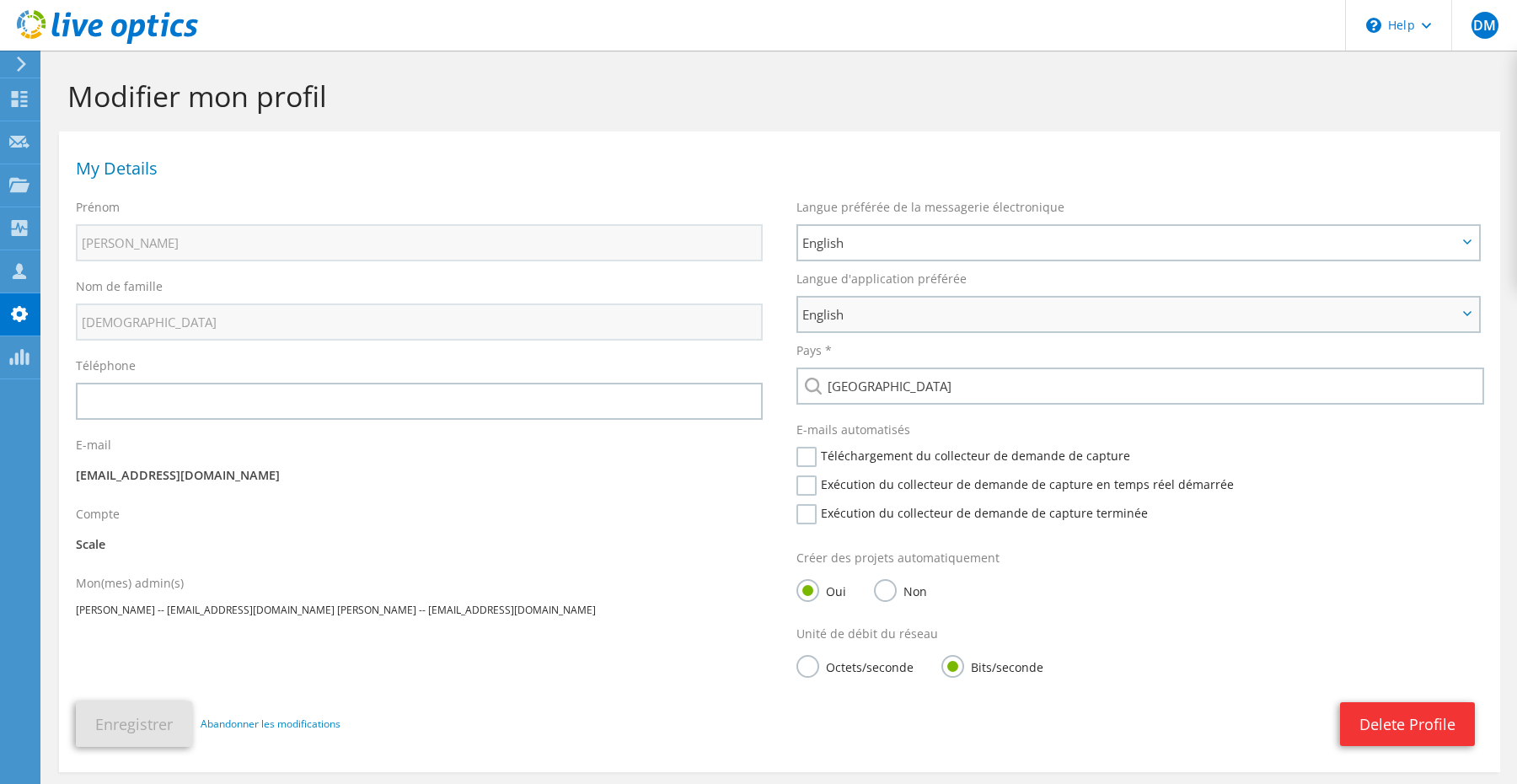
click at [879, 308] on span "English" at bounding box center [1130, 314] width 655 height 20
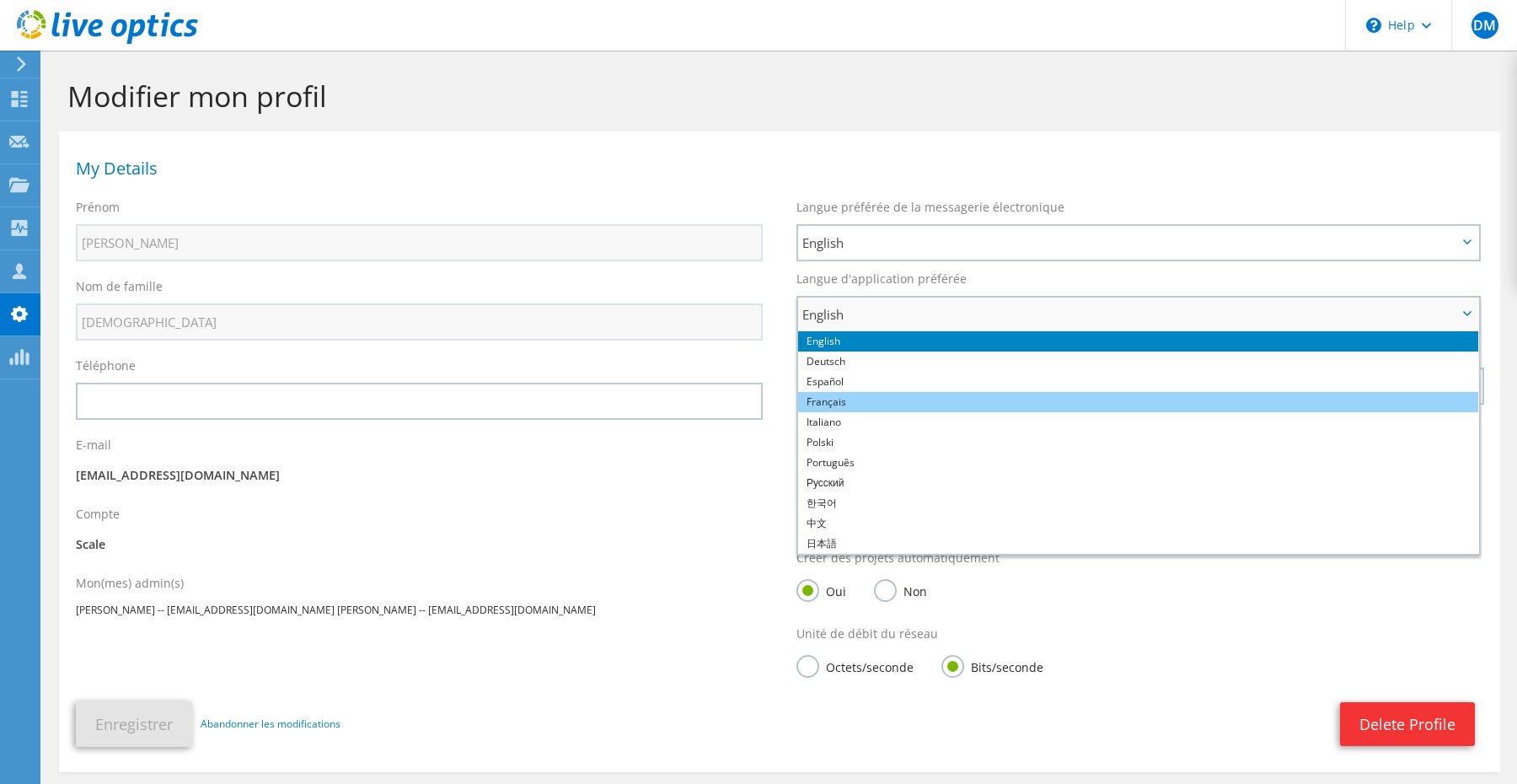
click at [865, 397] on li "Français" at bounding box center [1139, 401] width 681 height 20
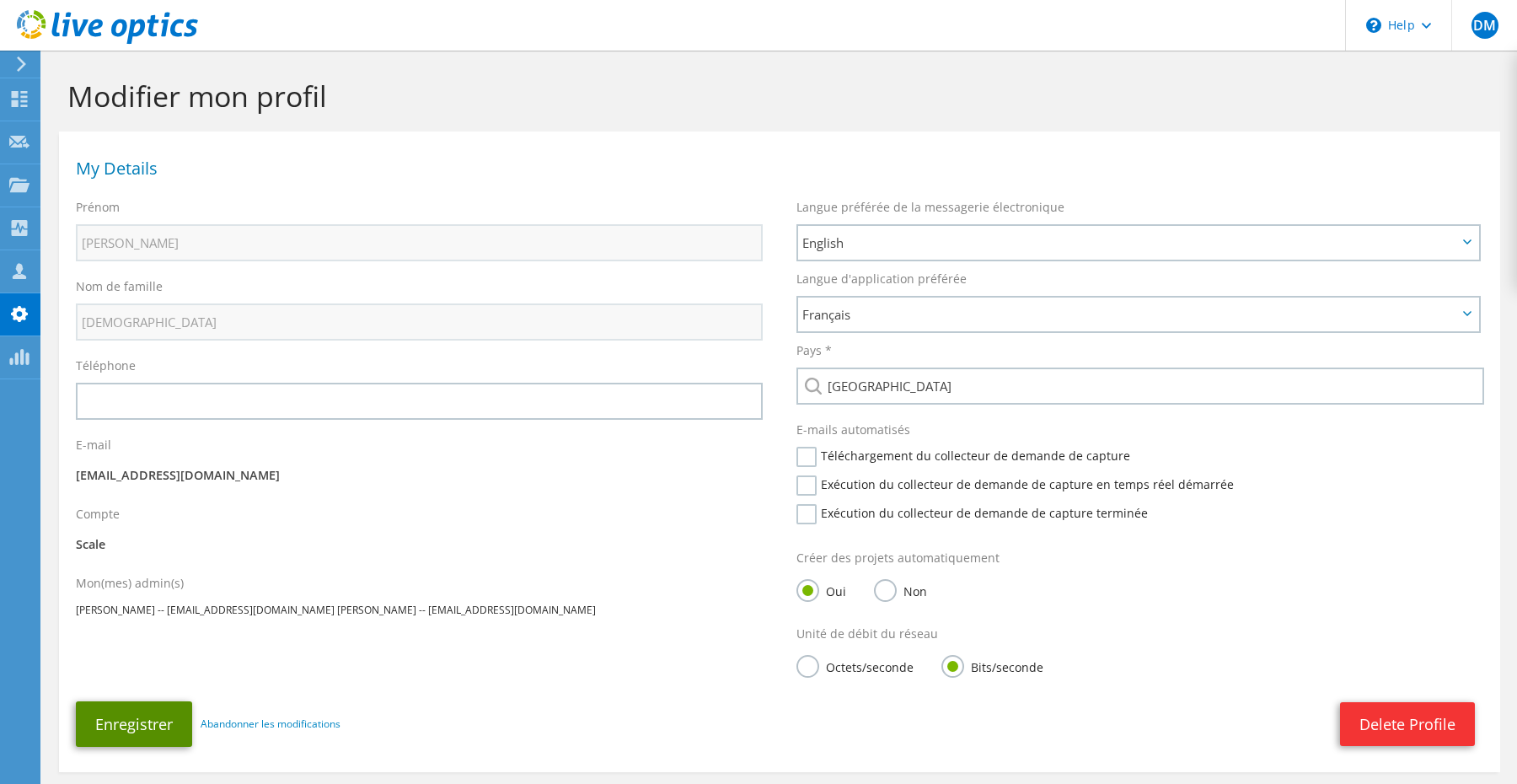
click at [149, 734] on button "Enregistrer" at bounding box center [133, 724] width 116 height 46
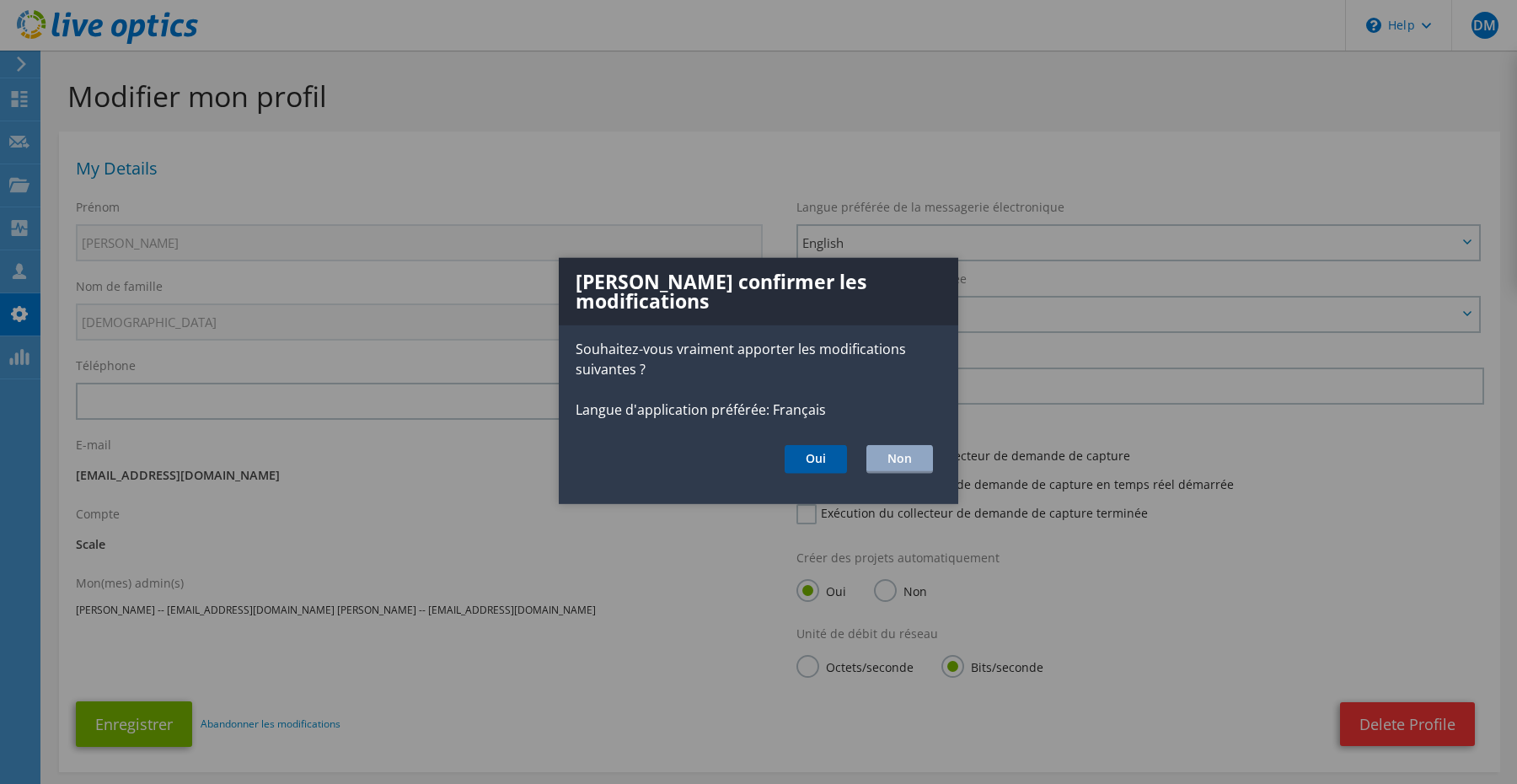
click at [802, 445] on button "Oui" at bounding box center [816, 459] width 62 height 29
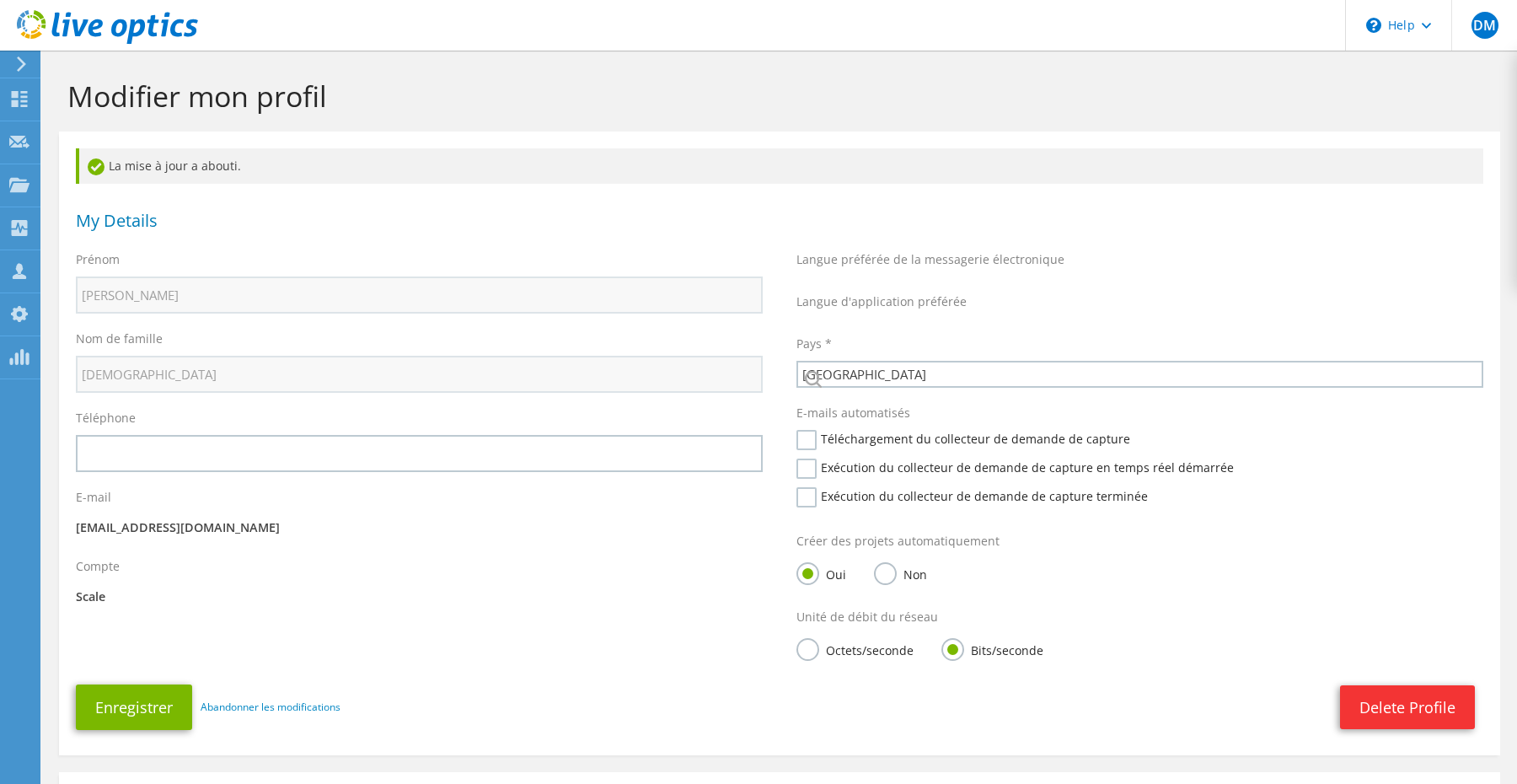
select select "73"
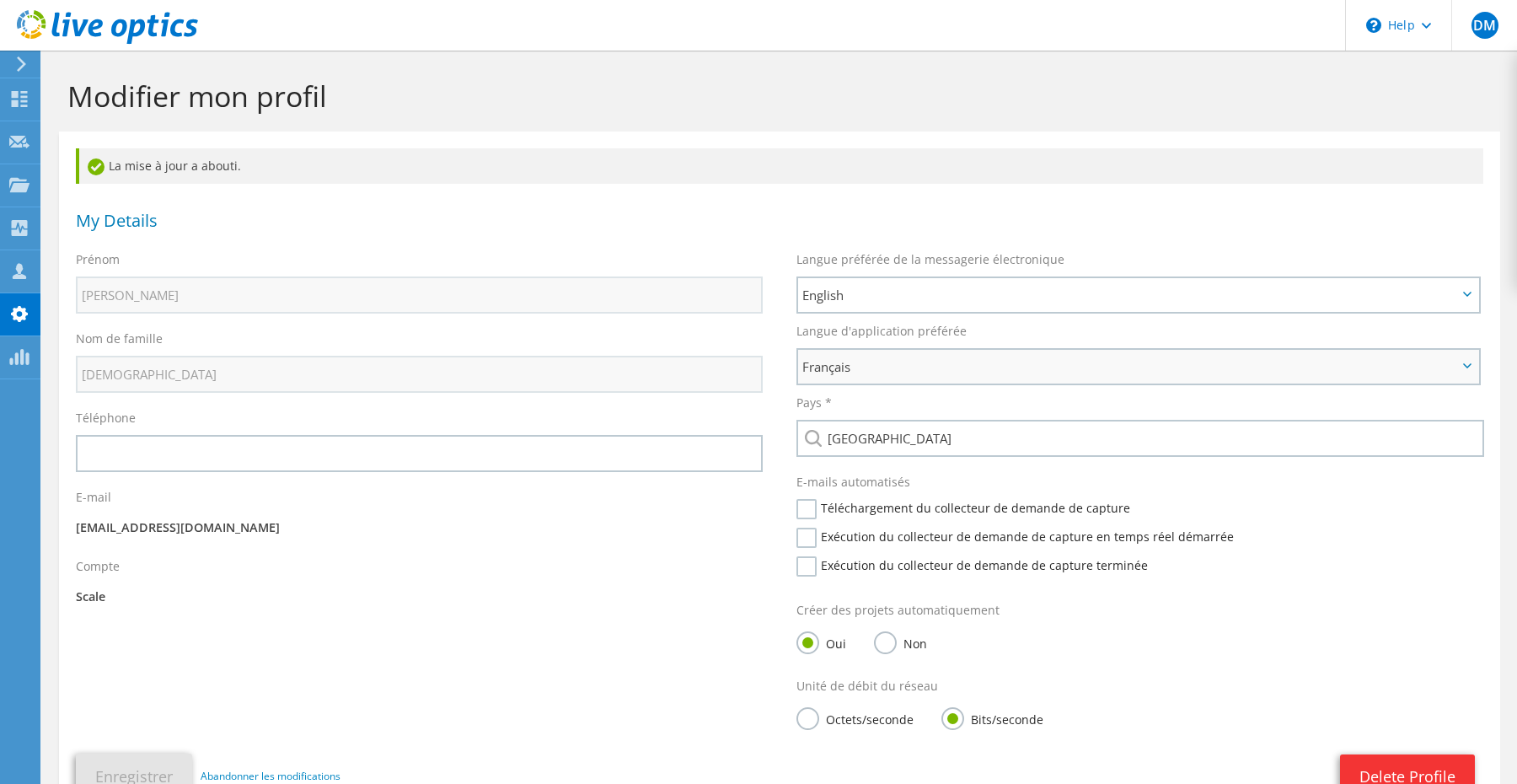
click at [873, 365] on span "Français" at bounding box center [1130, 366] width 655 height 20
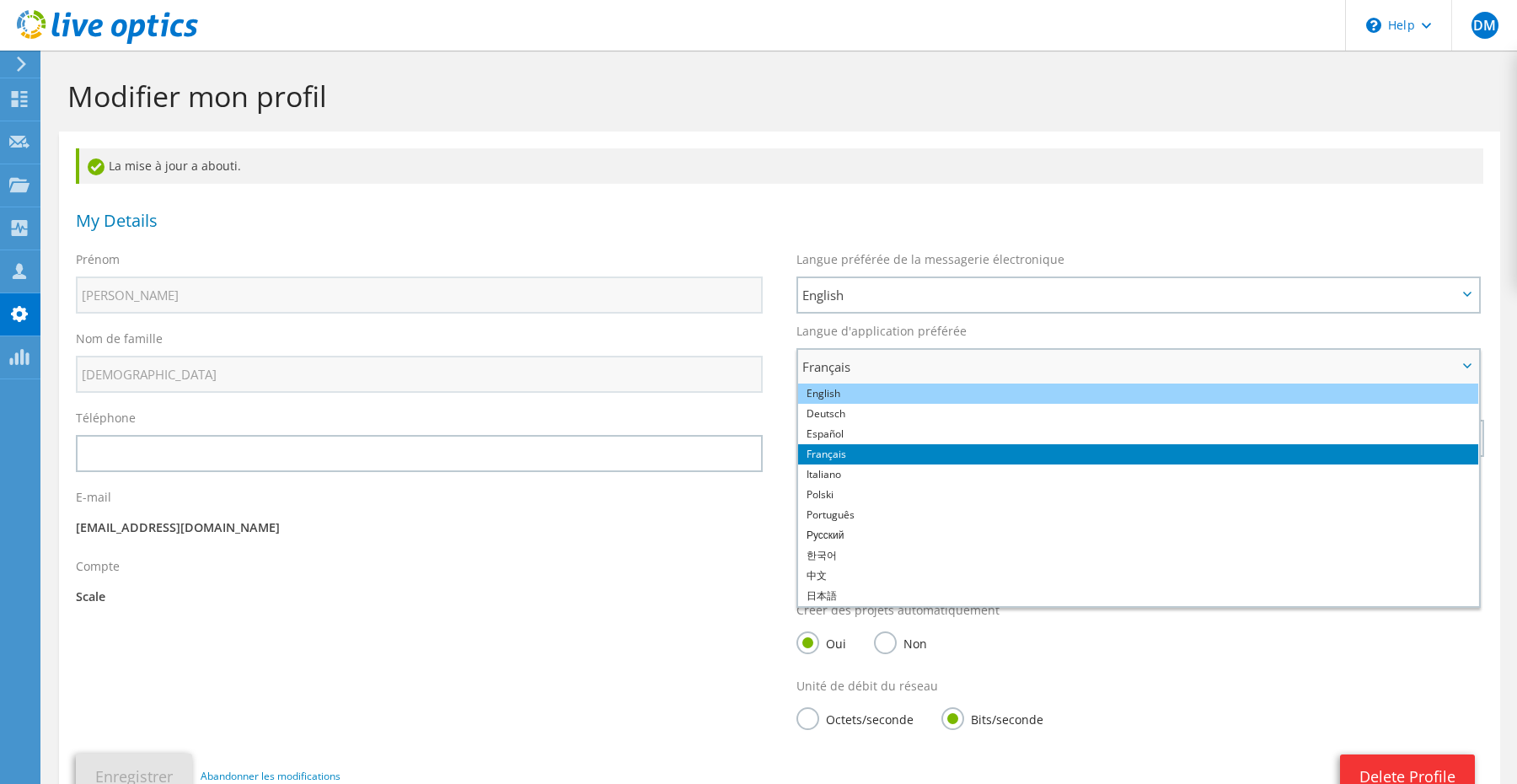
click at [872, 394] on li "English" at bounding box center [1139, 393] width 681 height 20
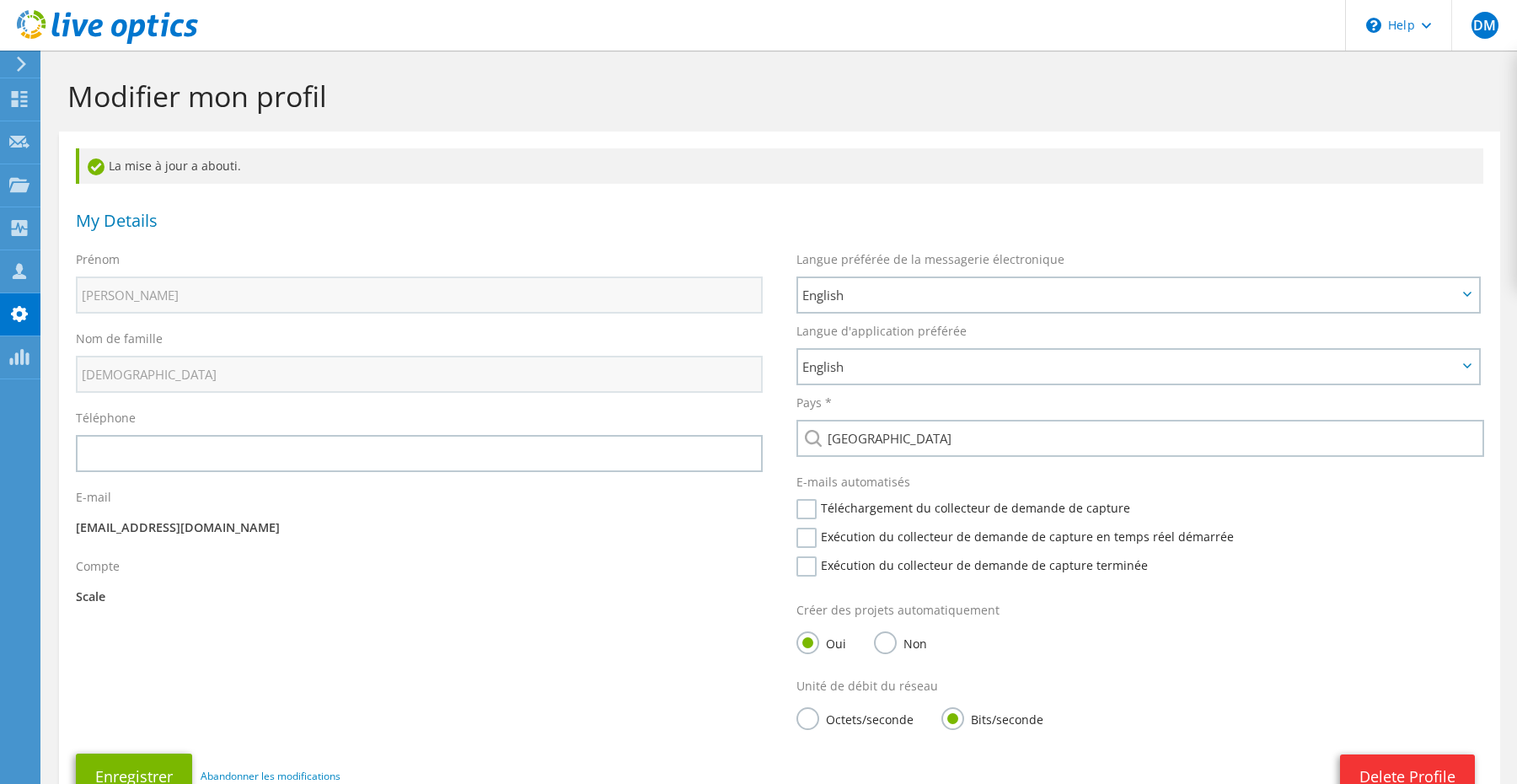
click at [153, 752] on div "Enregistrer Abandonner les modifications Delete Profile Enregistrer" at bounding box center [780, 776] width 1441 height 62
click at [147, 773] on button "Enregistrer" at bounding box center [133, 776] width 116 height 46
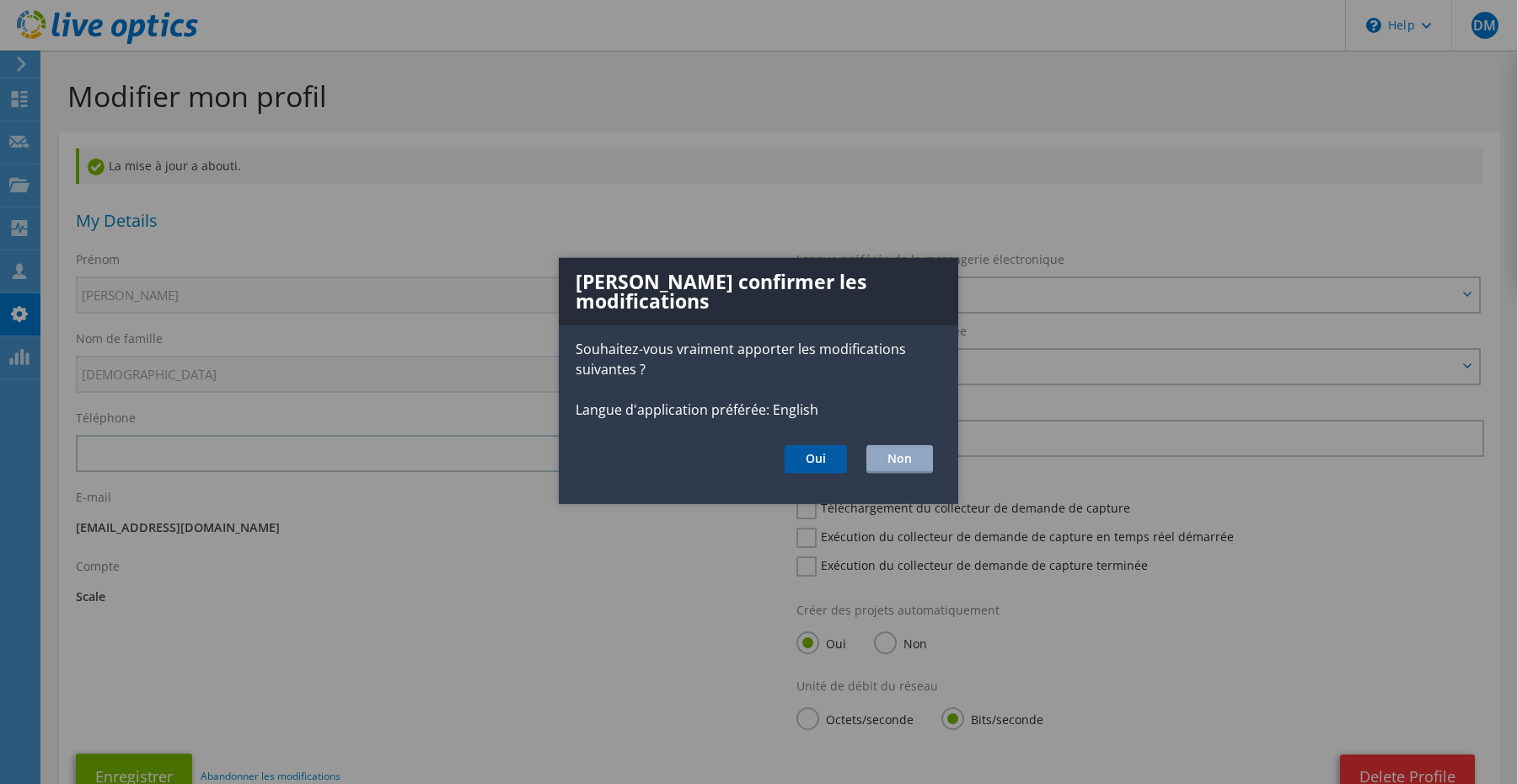
click at [814, 445] on button "Oui" at bounding box center [816, 459] width 62 height 29
click at [810, 445] on button "Oui" at bounding box center [816, 459] width 62 height 29
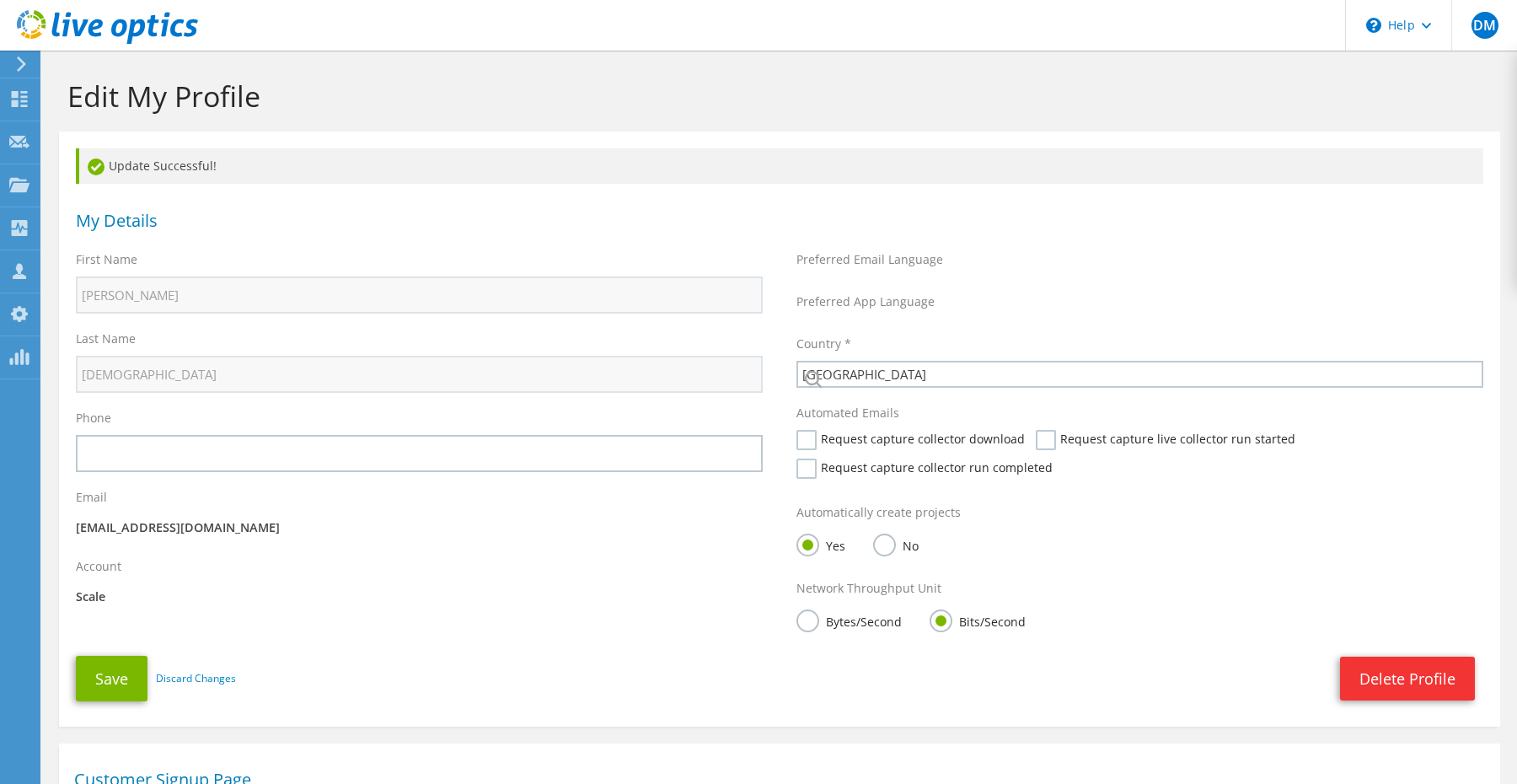
select select "73"
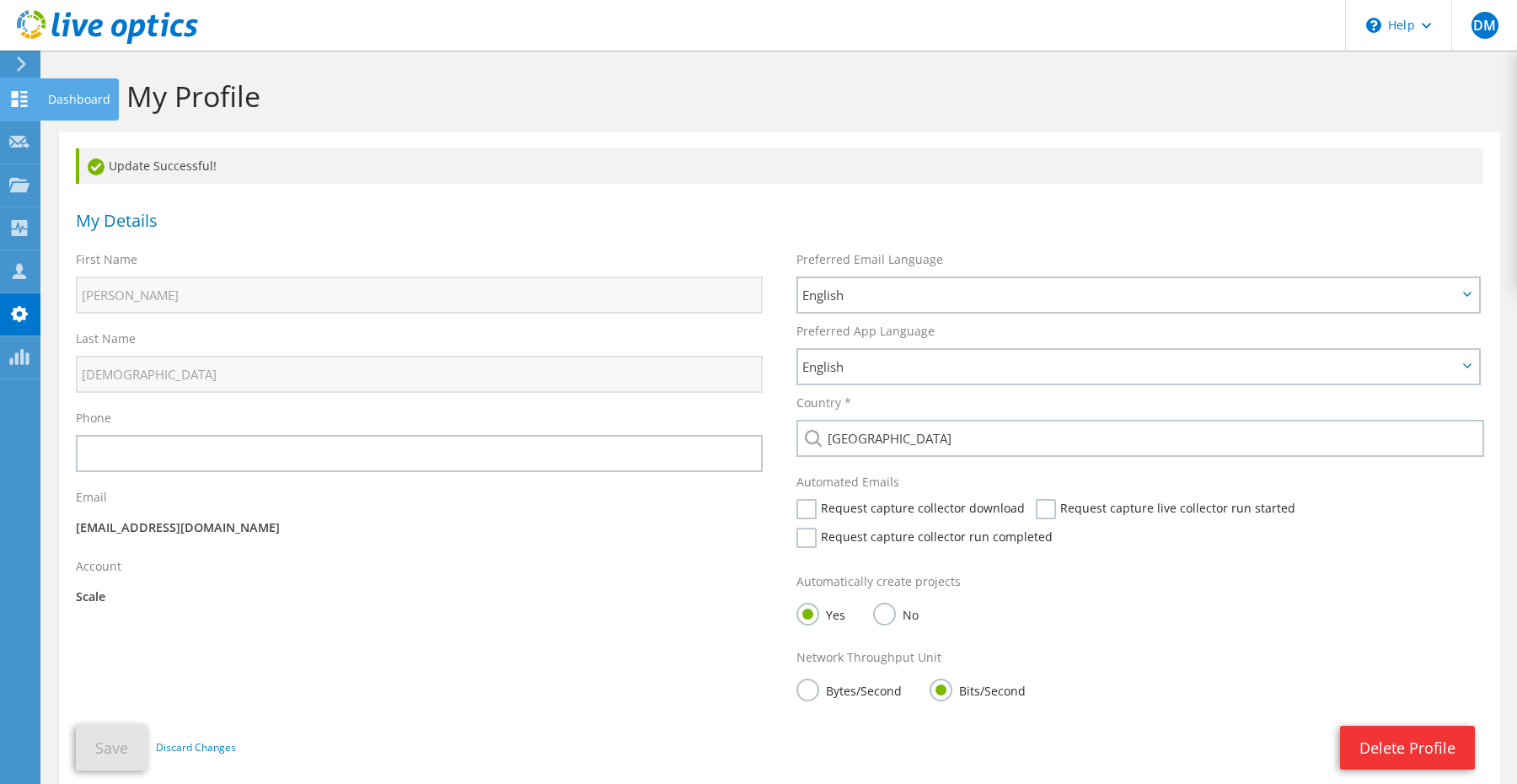
click at [26, 94] on icon at bounding box center [19, 99] width 20 height 16
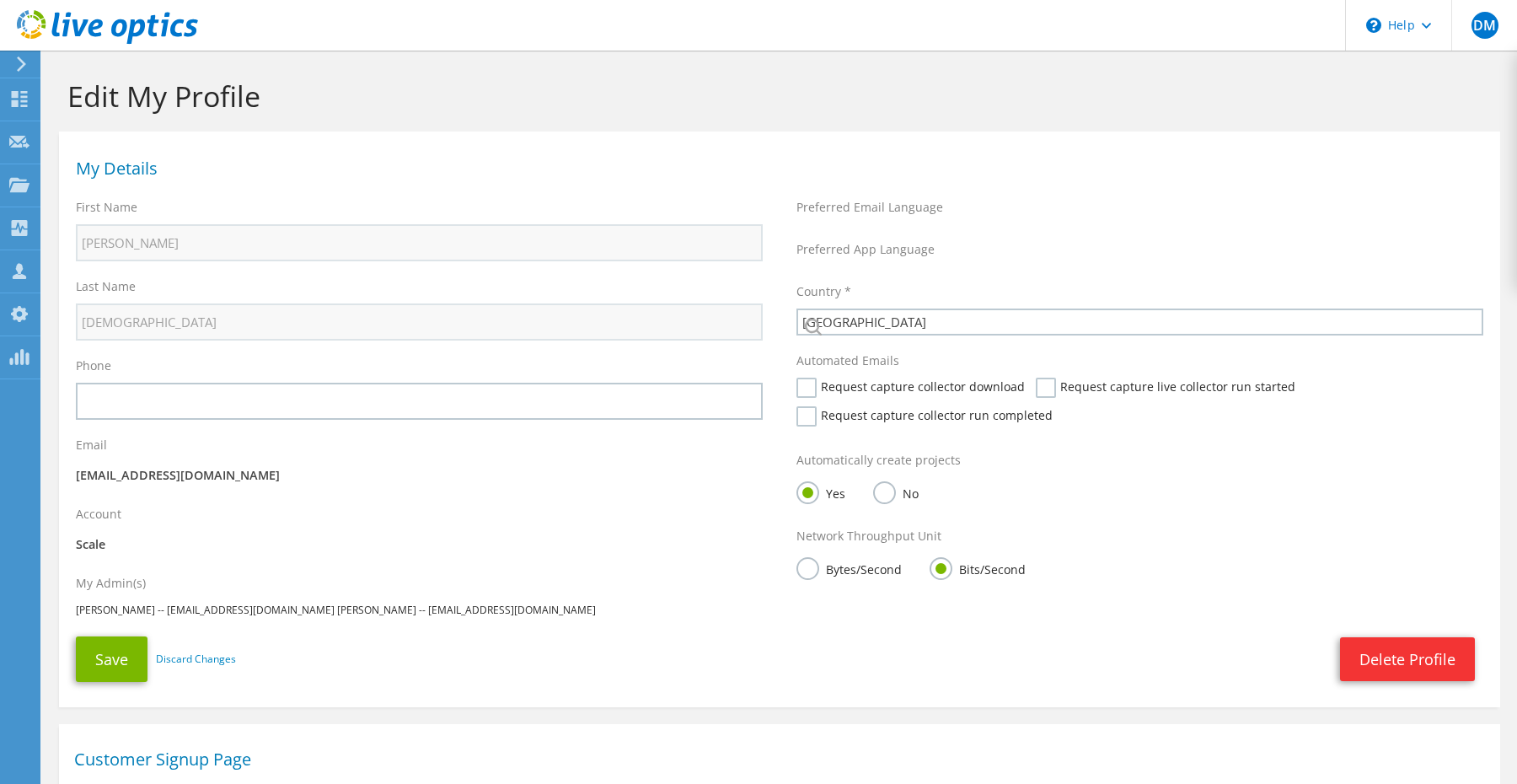
select select "73"
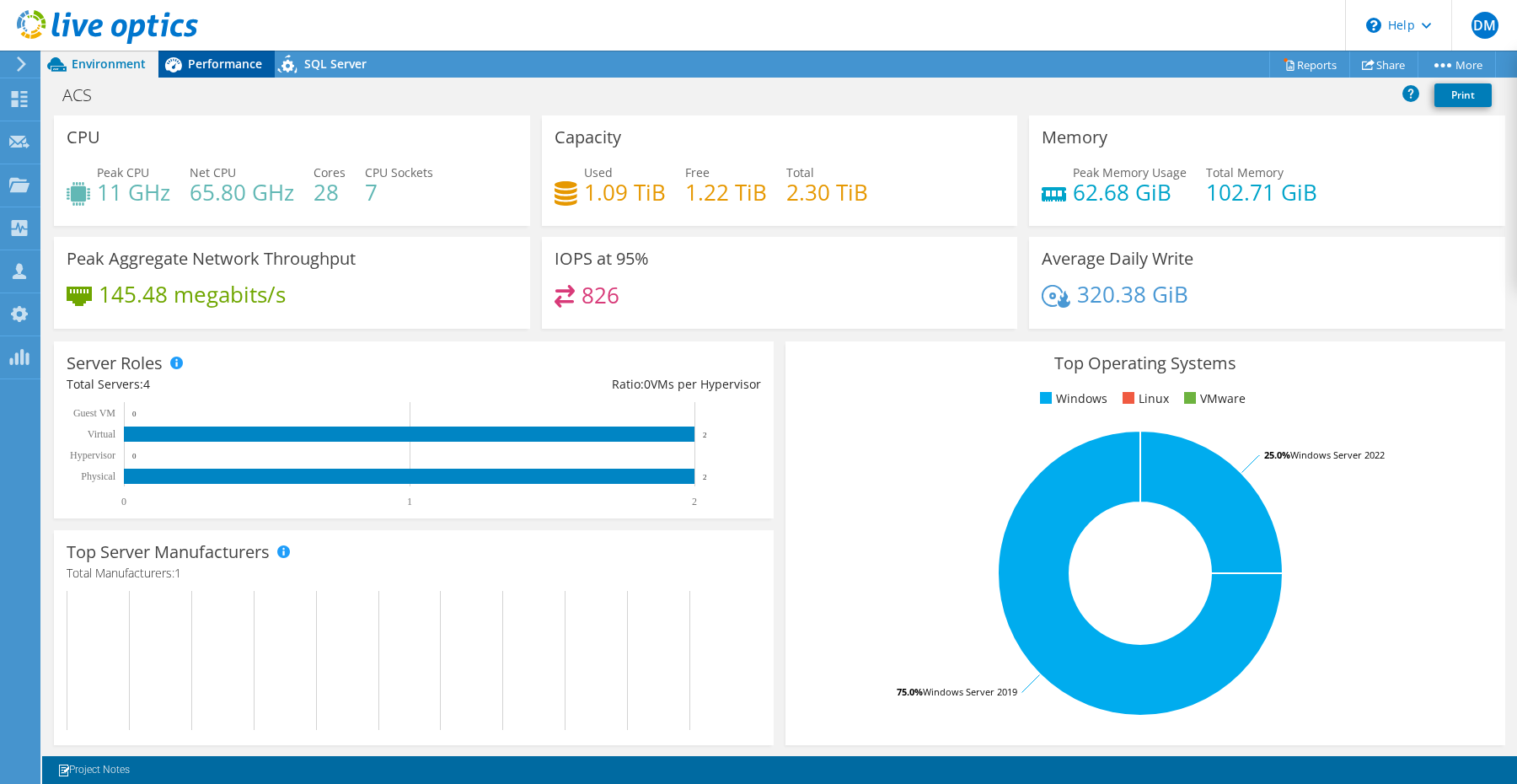
click at [221, 66] on span "Performance" at bounding box center [225, 64] width 74 height 16
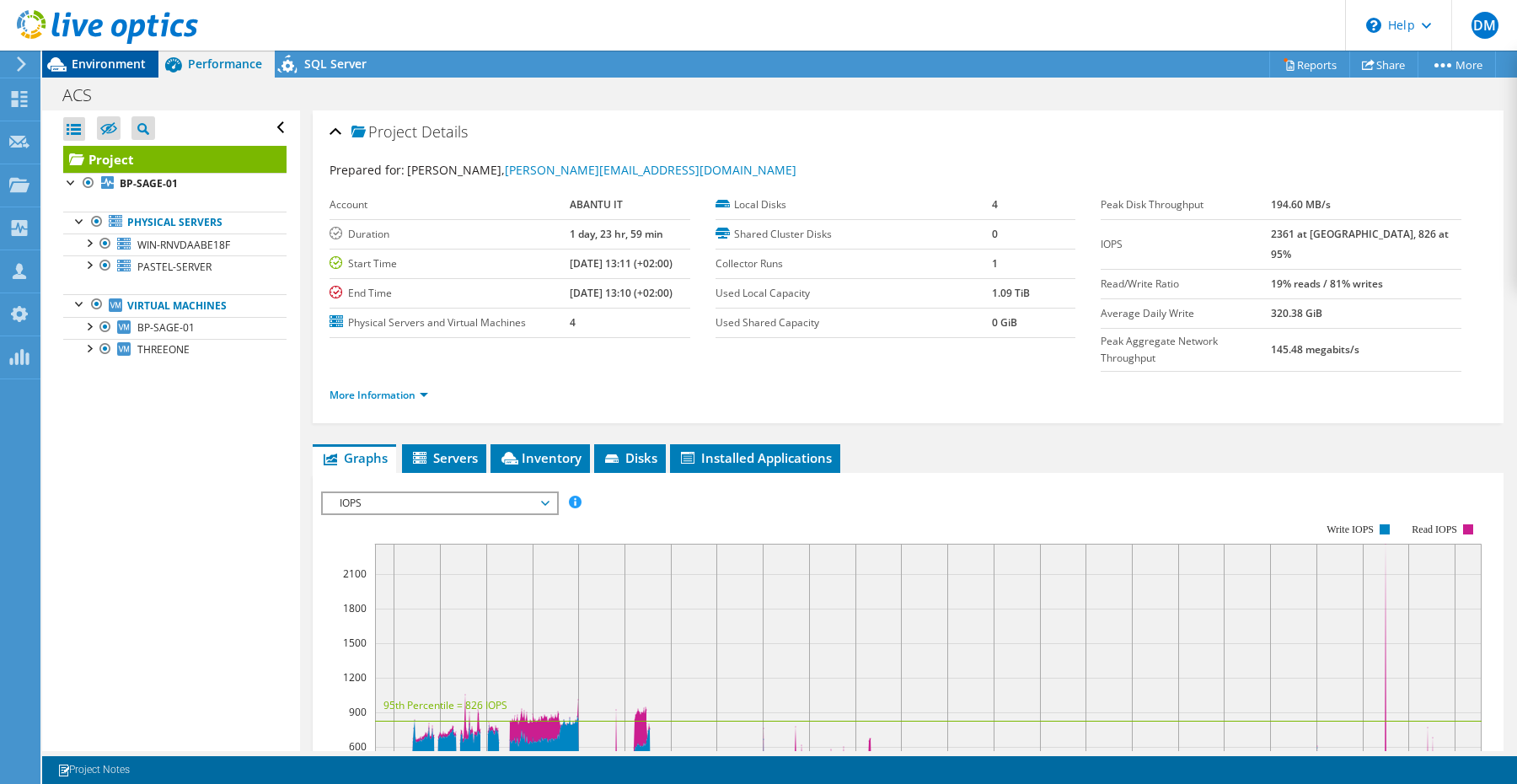
click at [126, 64] on span "Environment" at bounding box center [109, 64] width 74 height 16
